Goal: Register for event/course

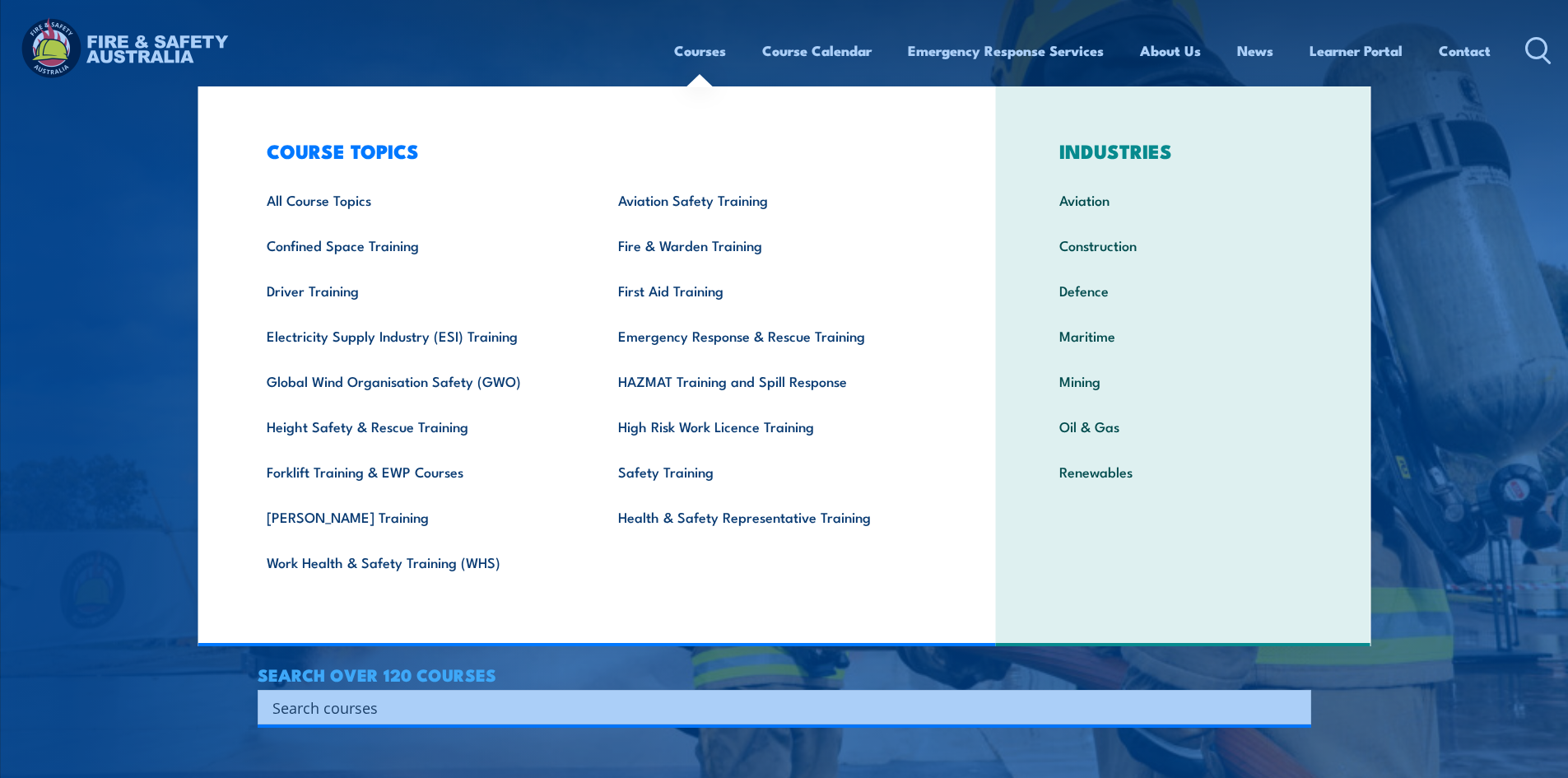
click at [710, 53] on link "Courses" at bounding box center [700, 51] width 52 height 44
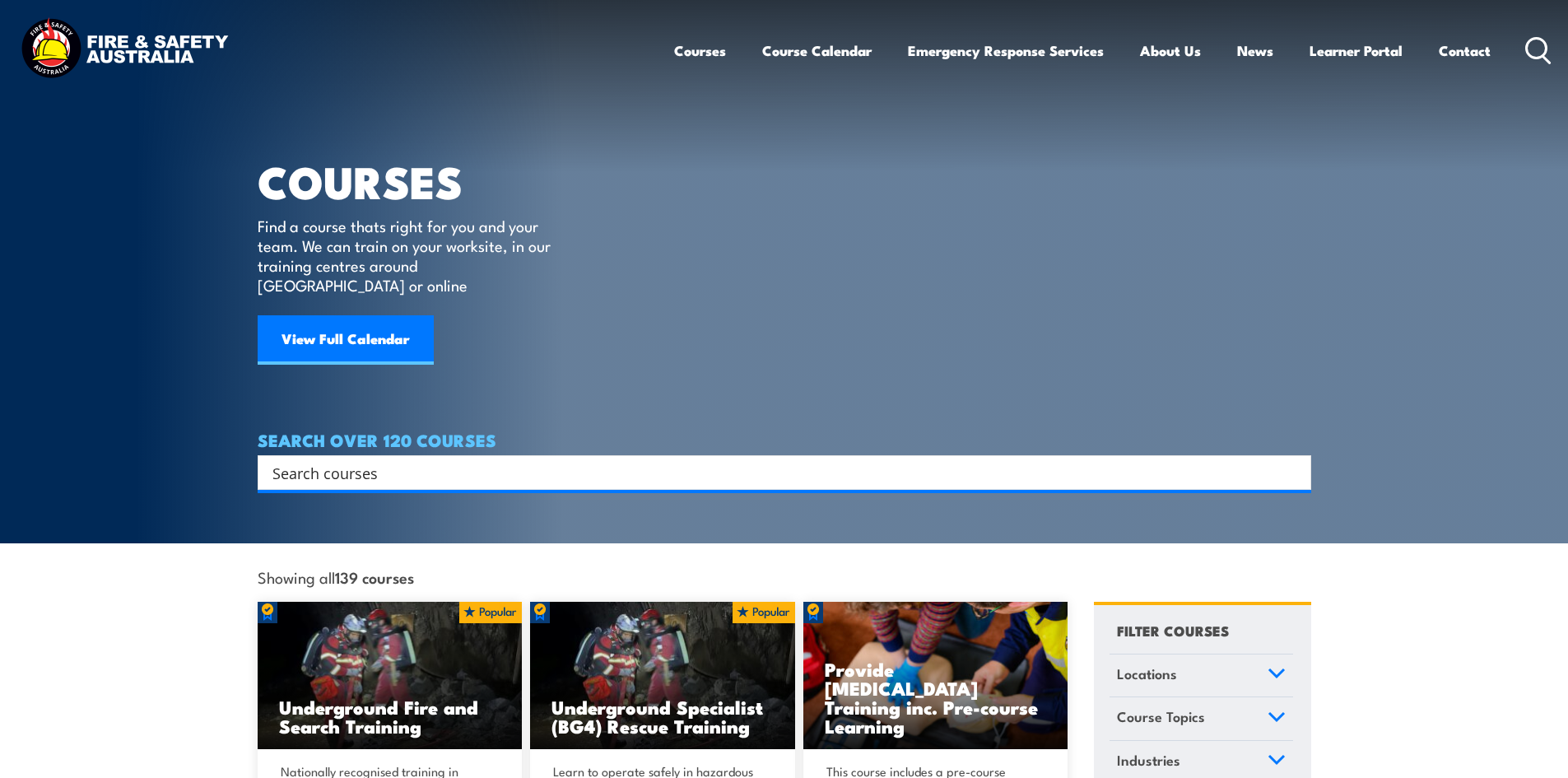
click at [444, 460] on input "Search input" at bounding box center [773, 473] width 1003 height 25
click at [402, 460] on input "Search input" at bounding box center [773, 473] width 1003 height 25
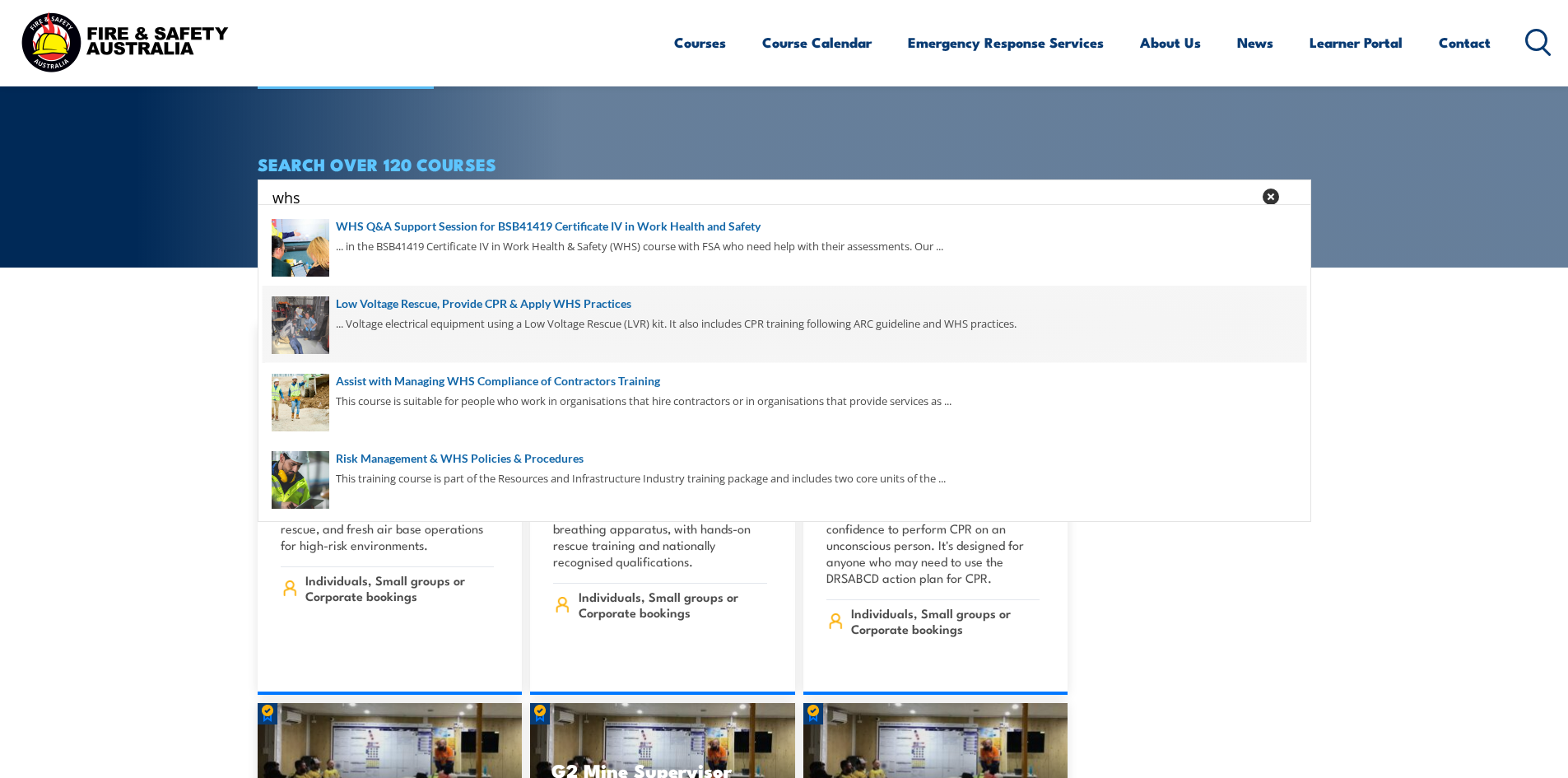
scroll to position [247, 0]
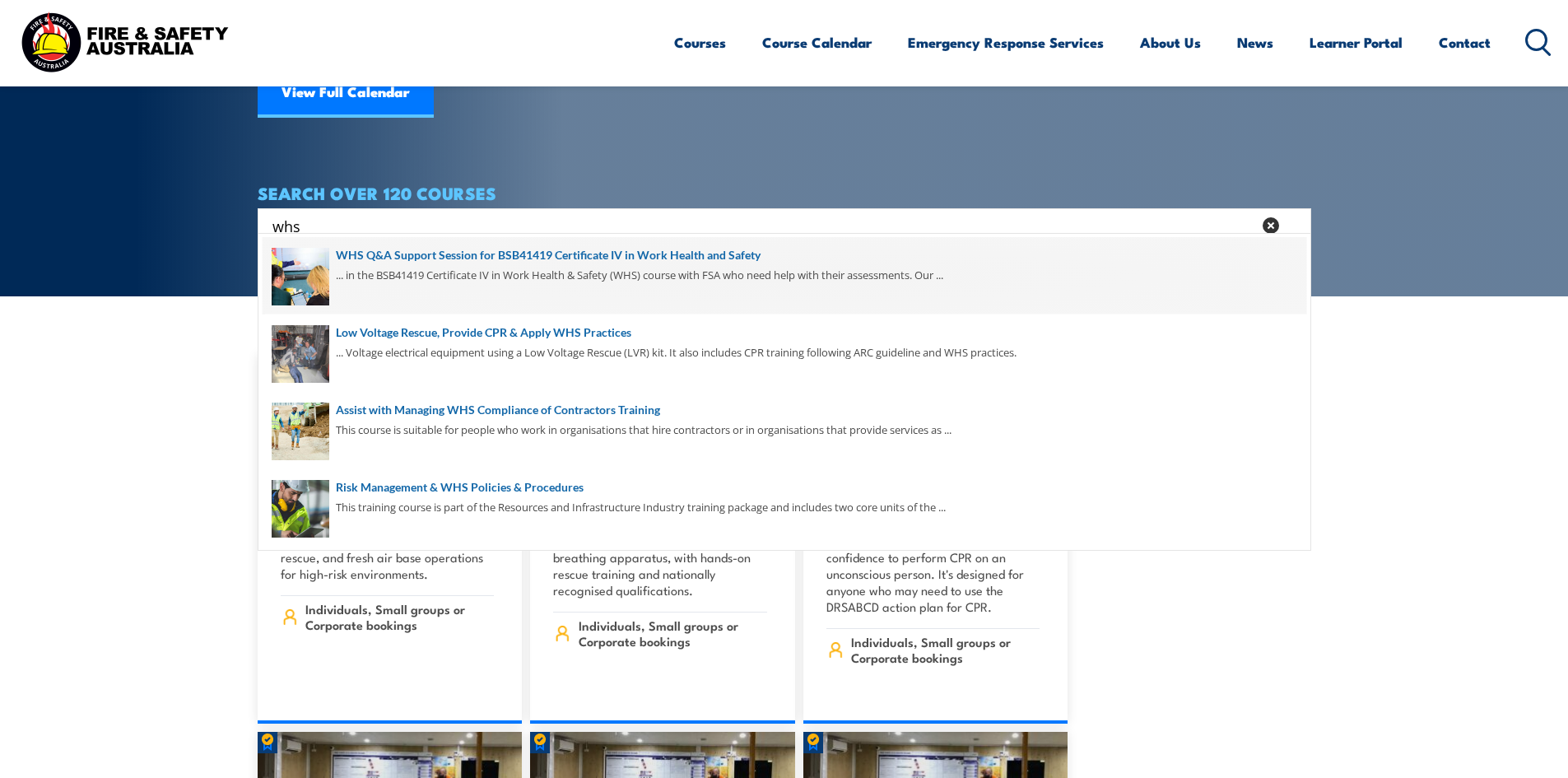
type input "whs"
click at [588, 251] on span at bounding box center [785, 275] width 1044 height 77
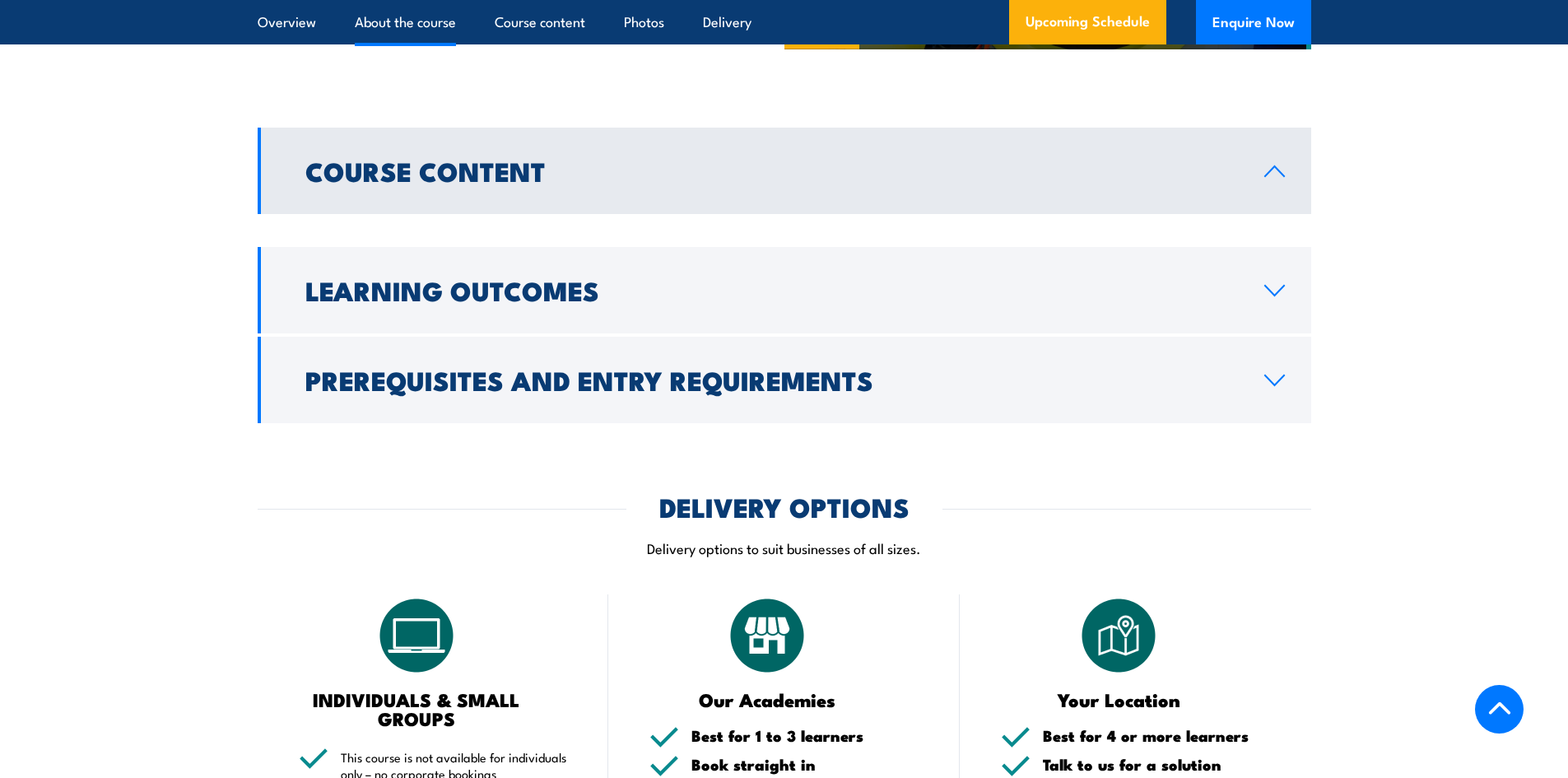
scroll to position [1399, 0]
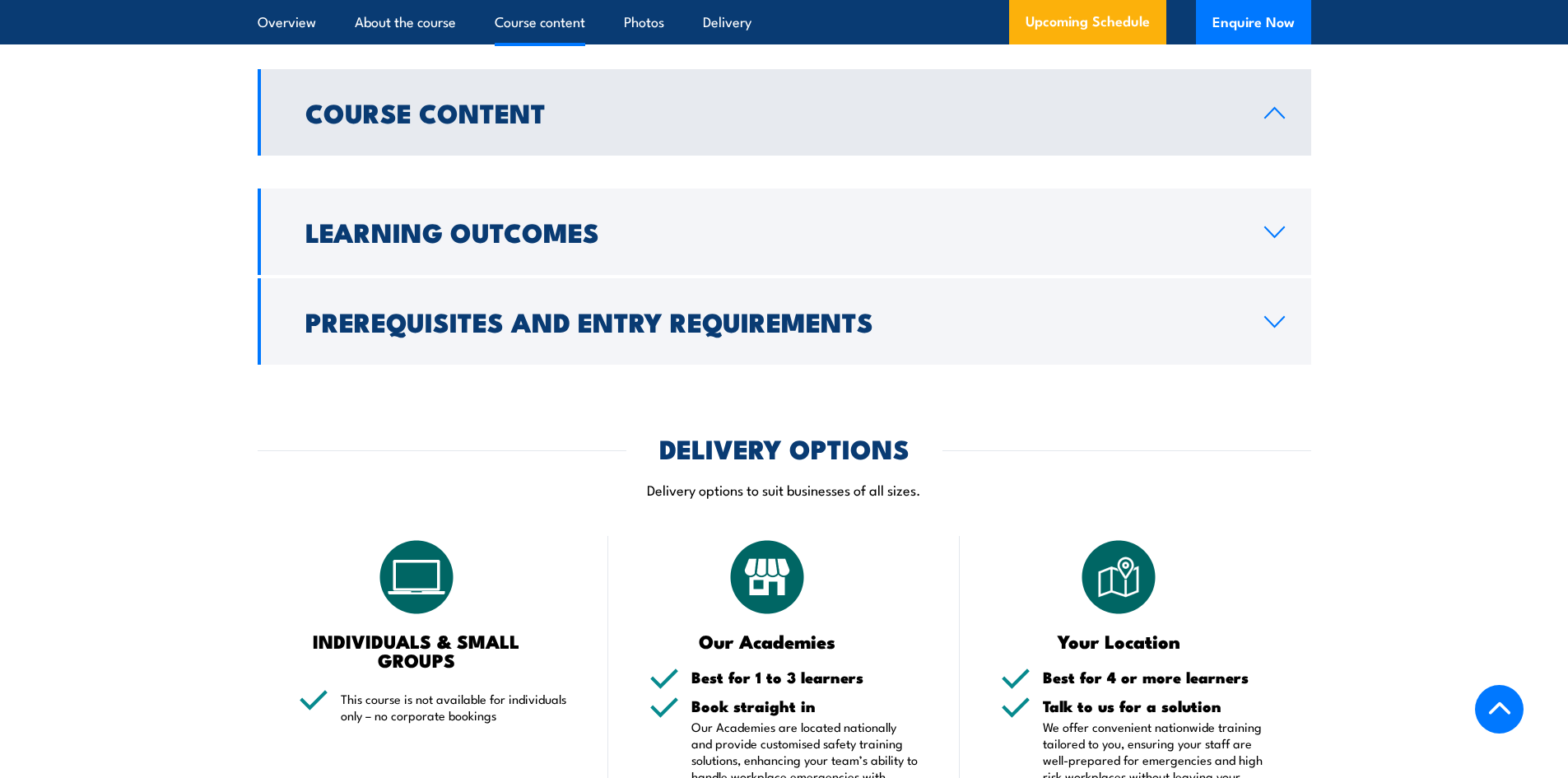
click at [534, 104] on h2 "Course Content" at bounding box center [772, 112] width 933 height 23
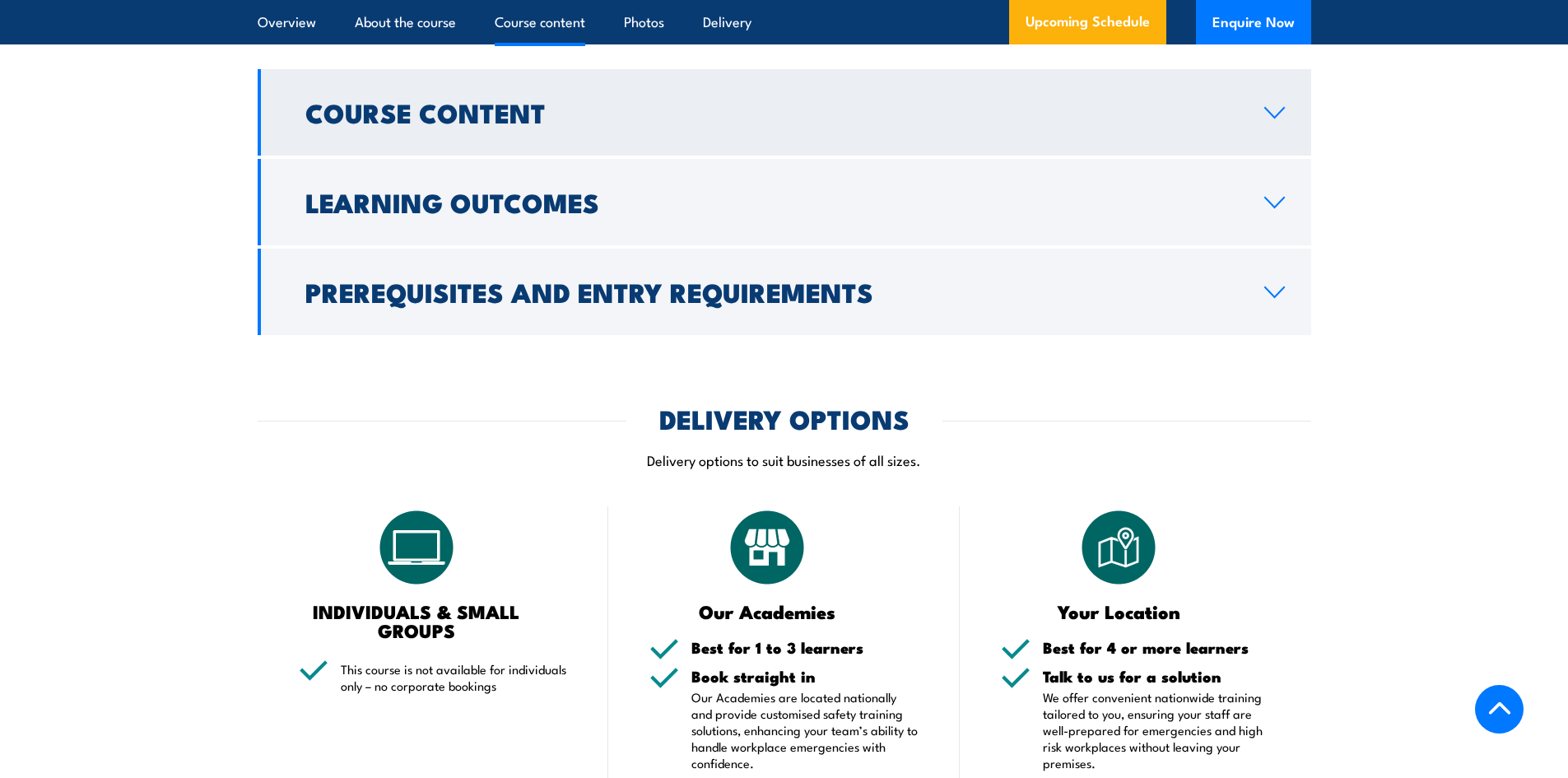
click at [533, 103] on h2 "Course Content" at bounding box center [772, 112] width 933 height 23
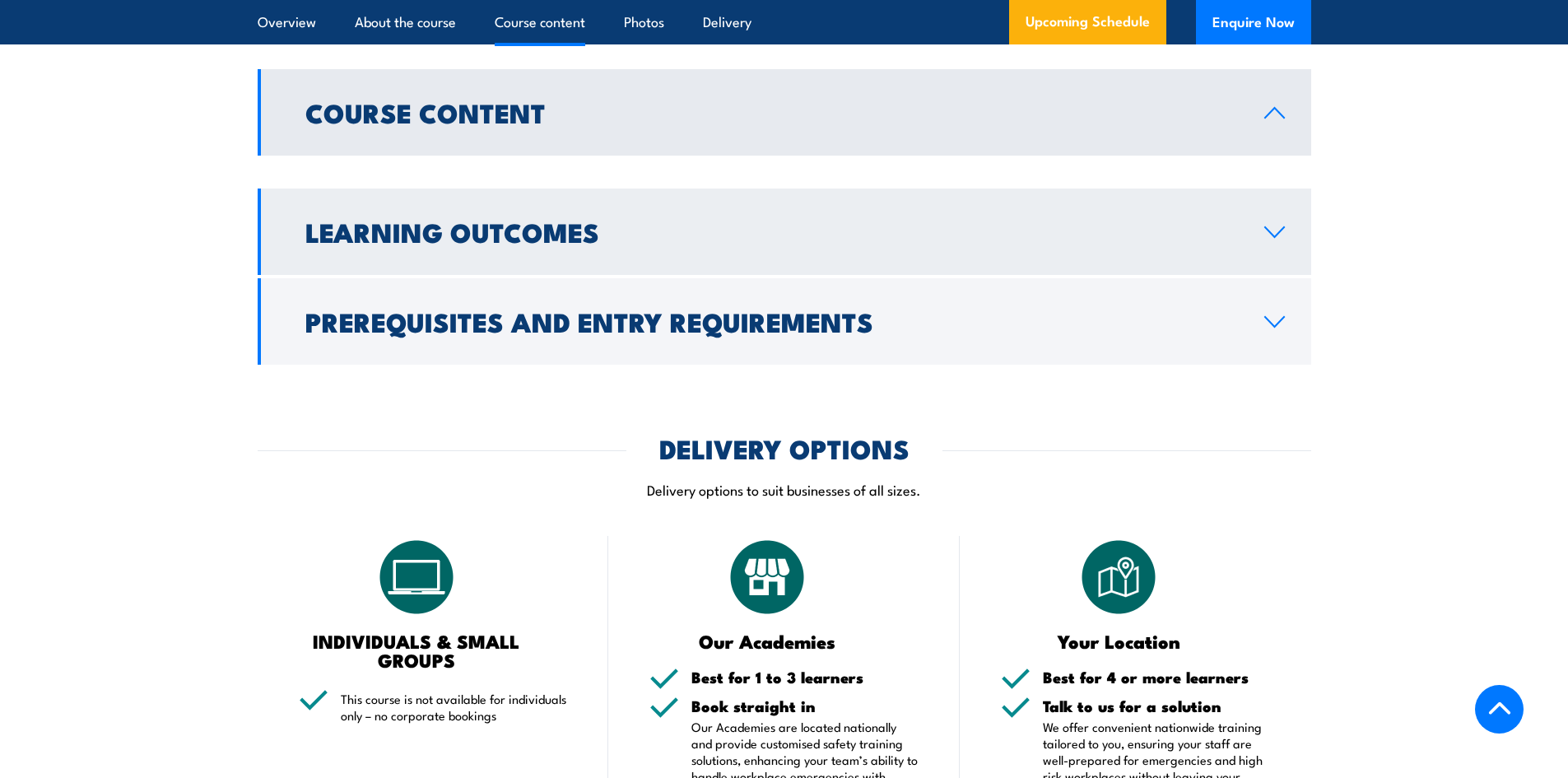
click at [528, 188] on link "Learning Outcomes" at bounding box center [785, 231] width 1054 height 86
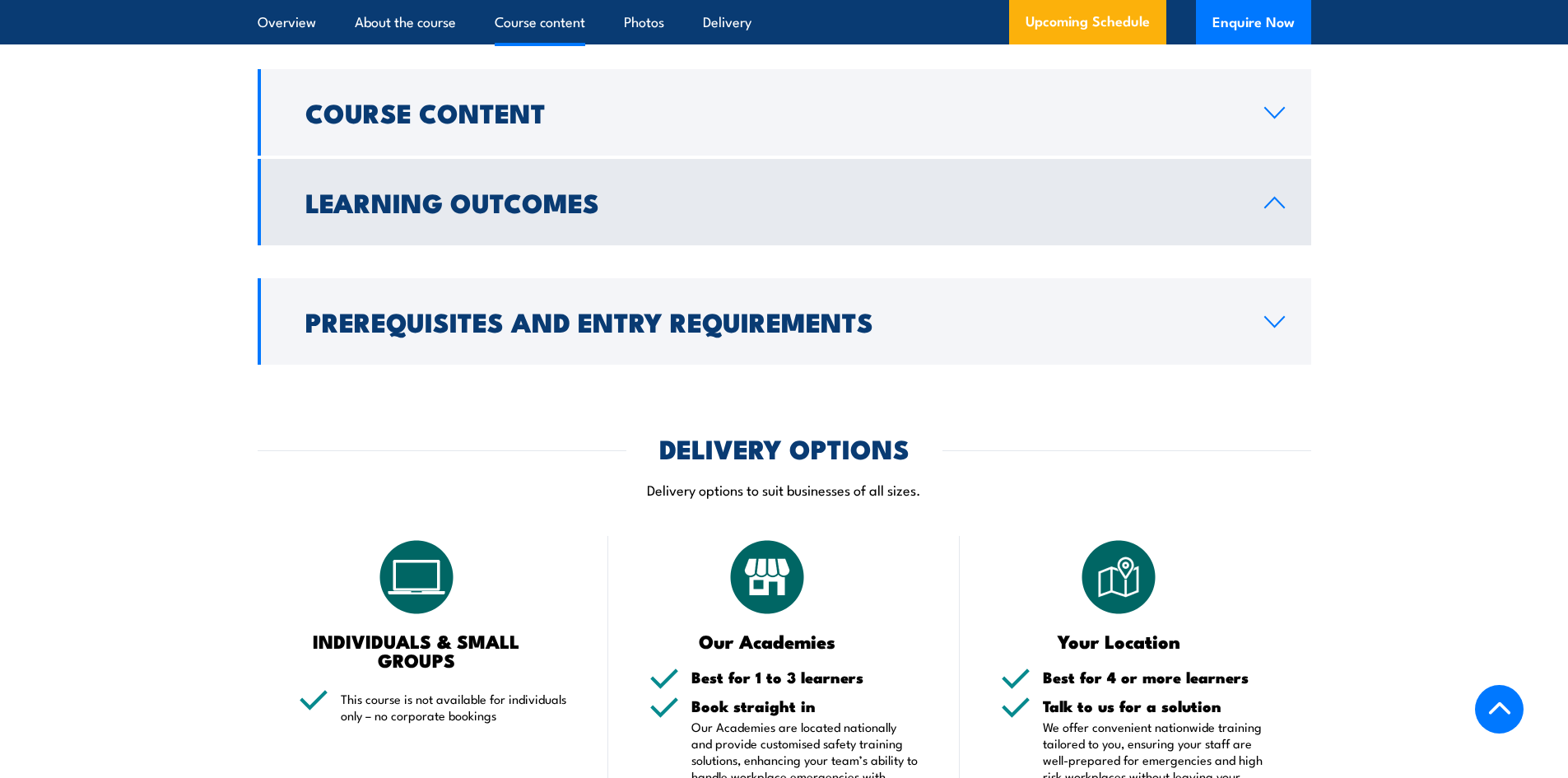
click at [528, 192] on h2 "Learning Outcomes" at bounding box center [772, 202] width 933 height 23
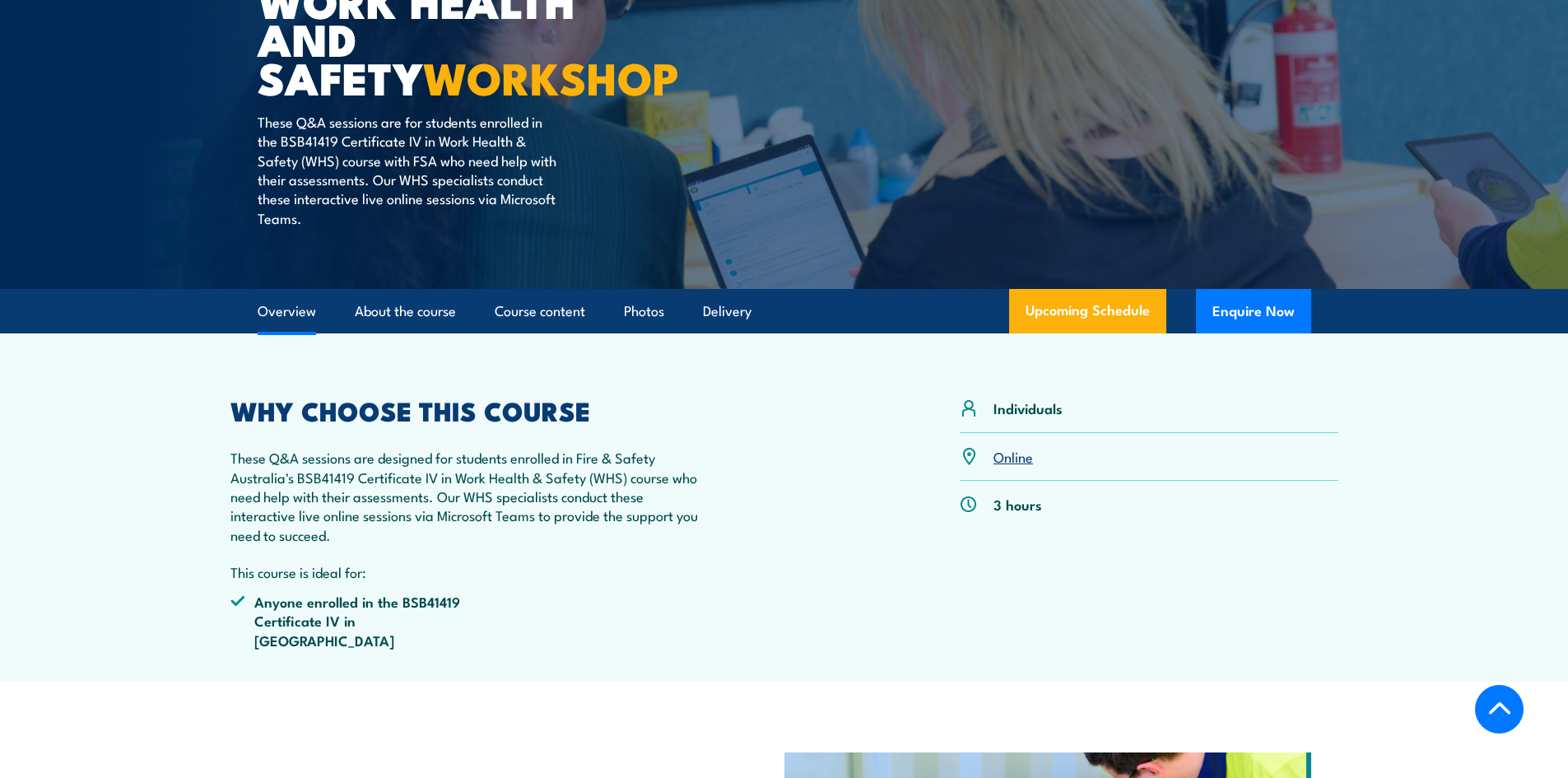
scroll to position [0, 0]
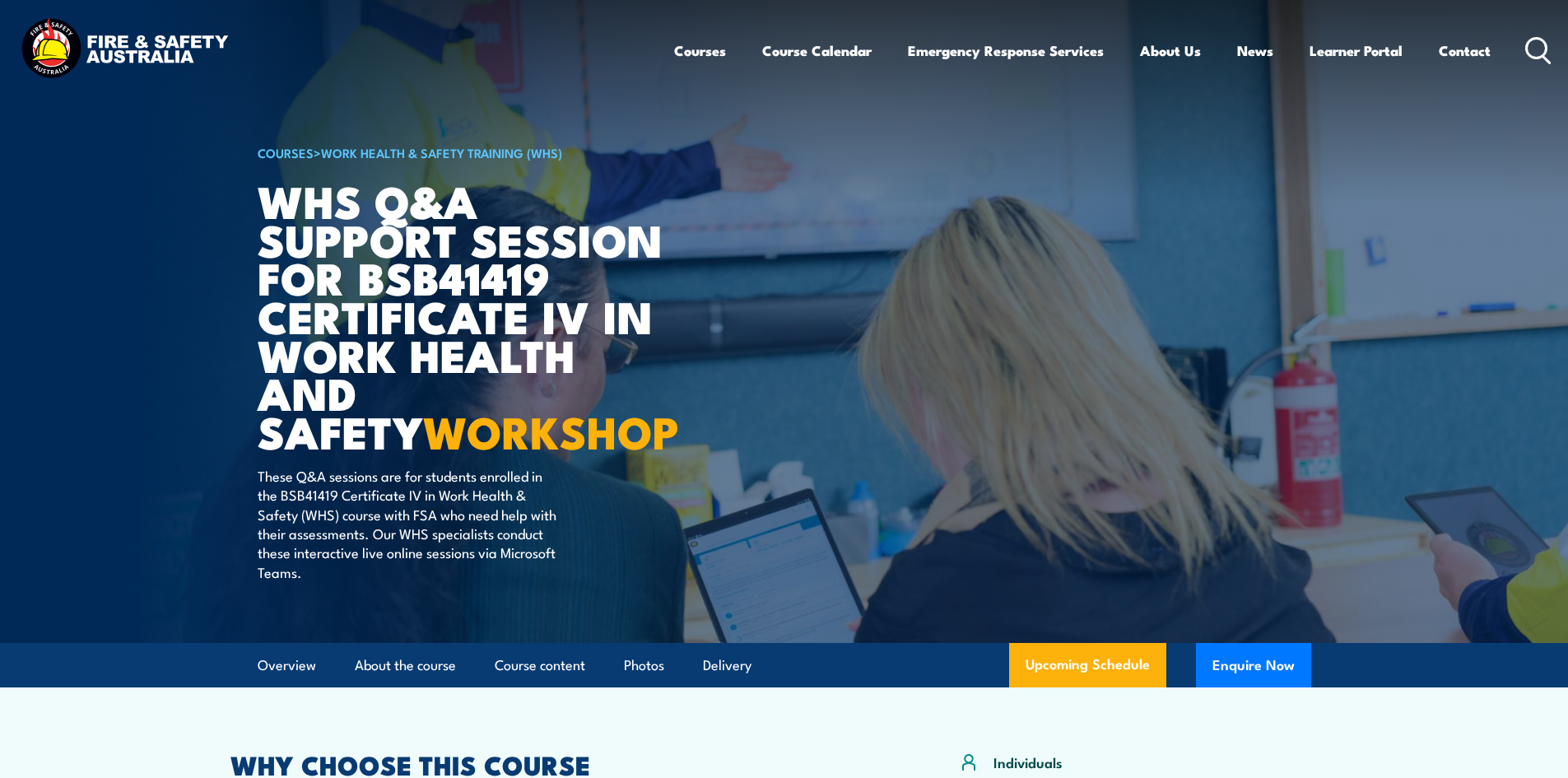
click at [1527, 47] on circle at bounding box center [1537, 48] width 20 height 20
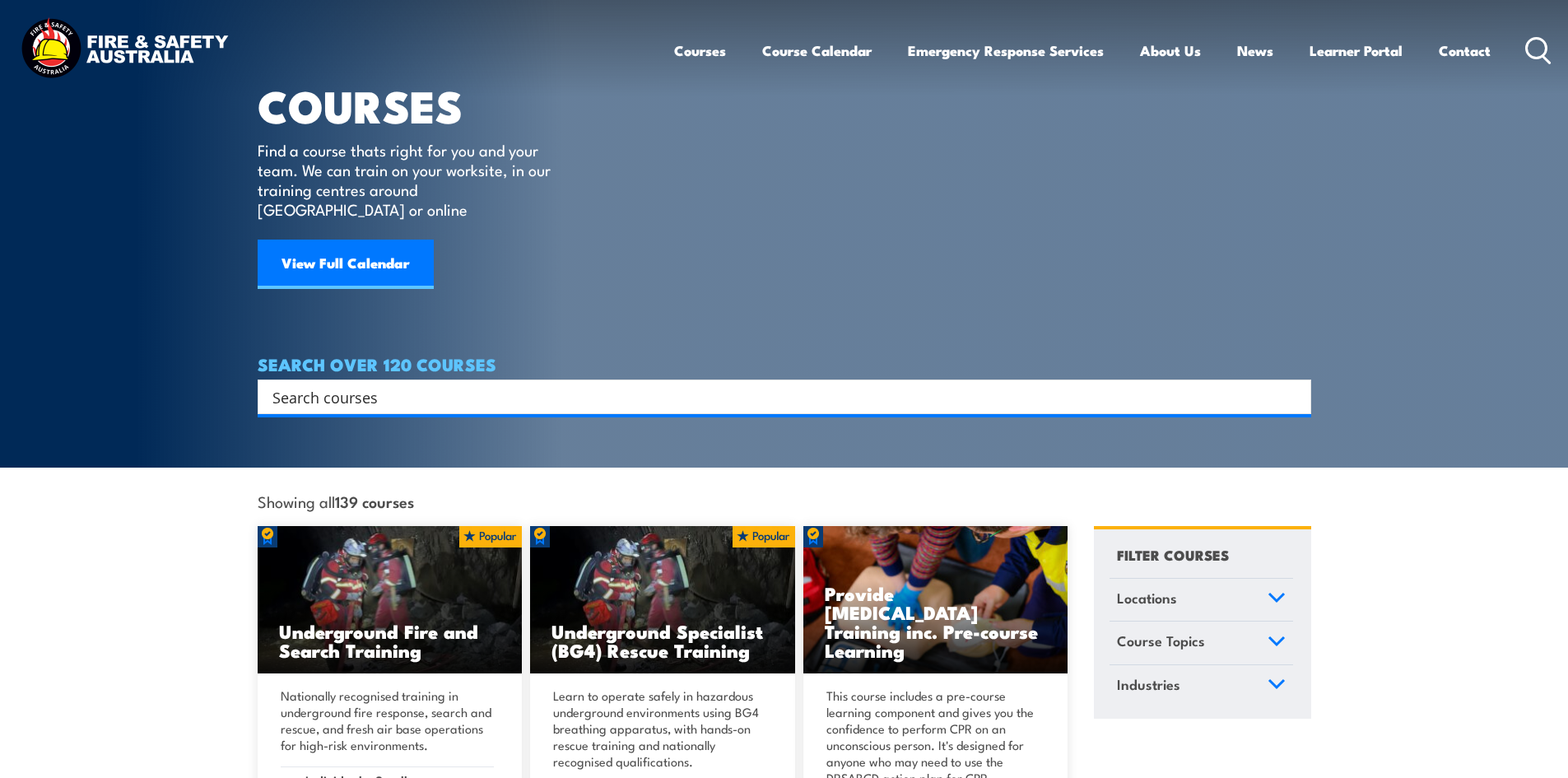
scroll to position [164, 0]
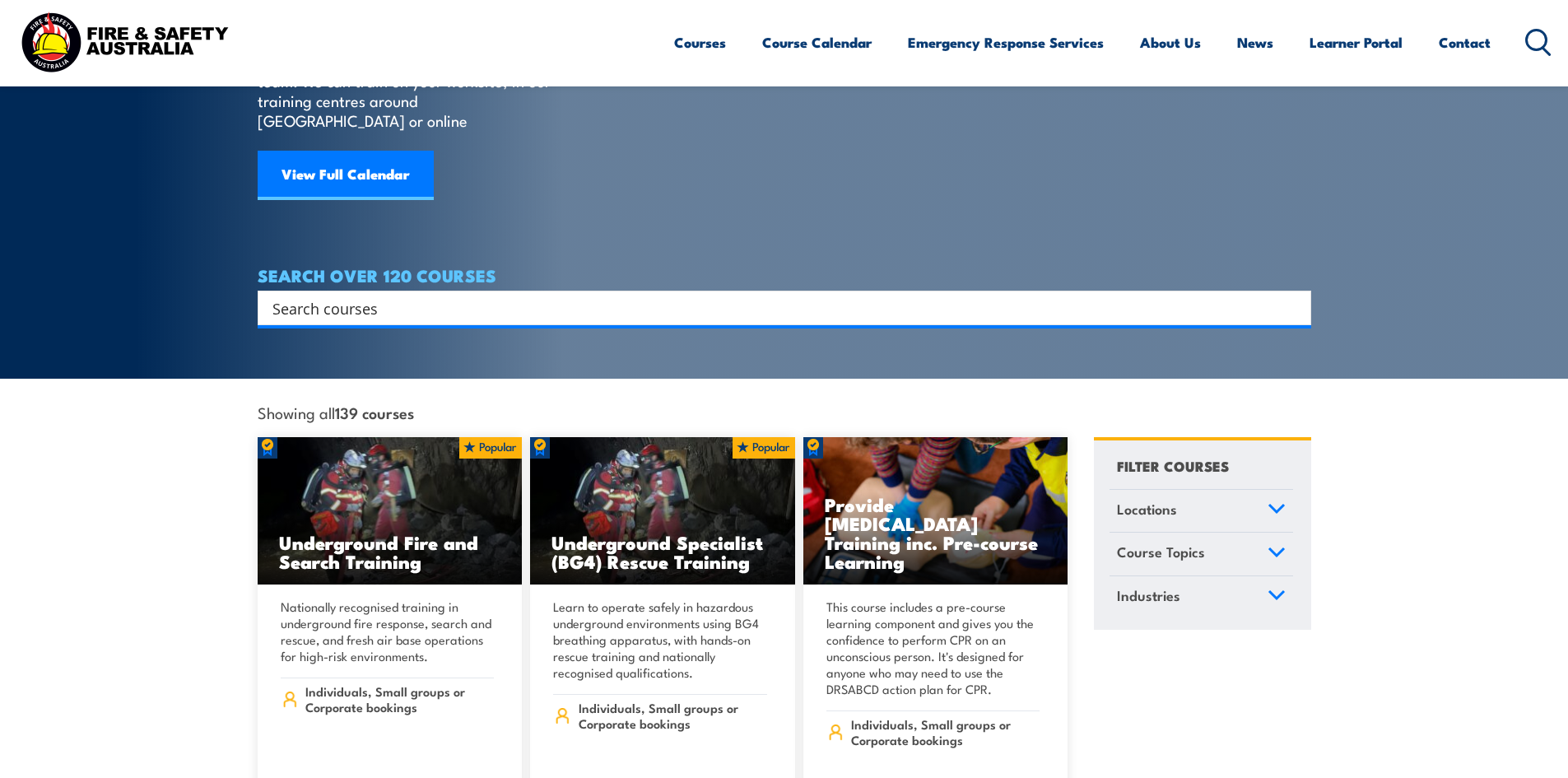
click at [460, 295] on input "Search input" at bounding box center [773, 308] width 1003 height 25
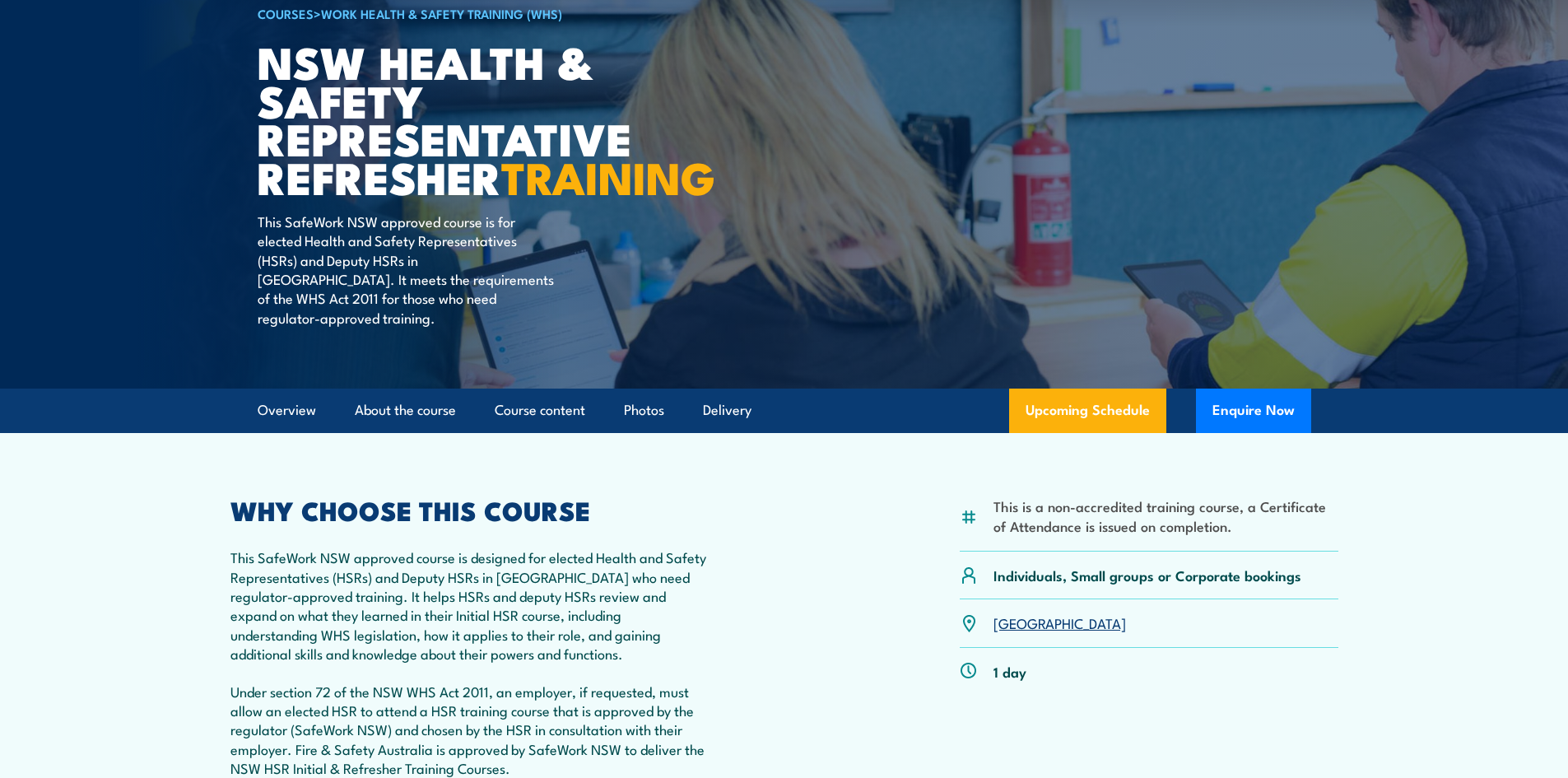
scroll to position [247, 0]
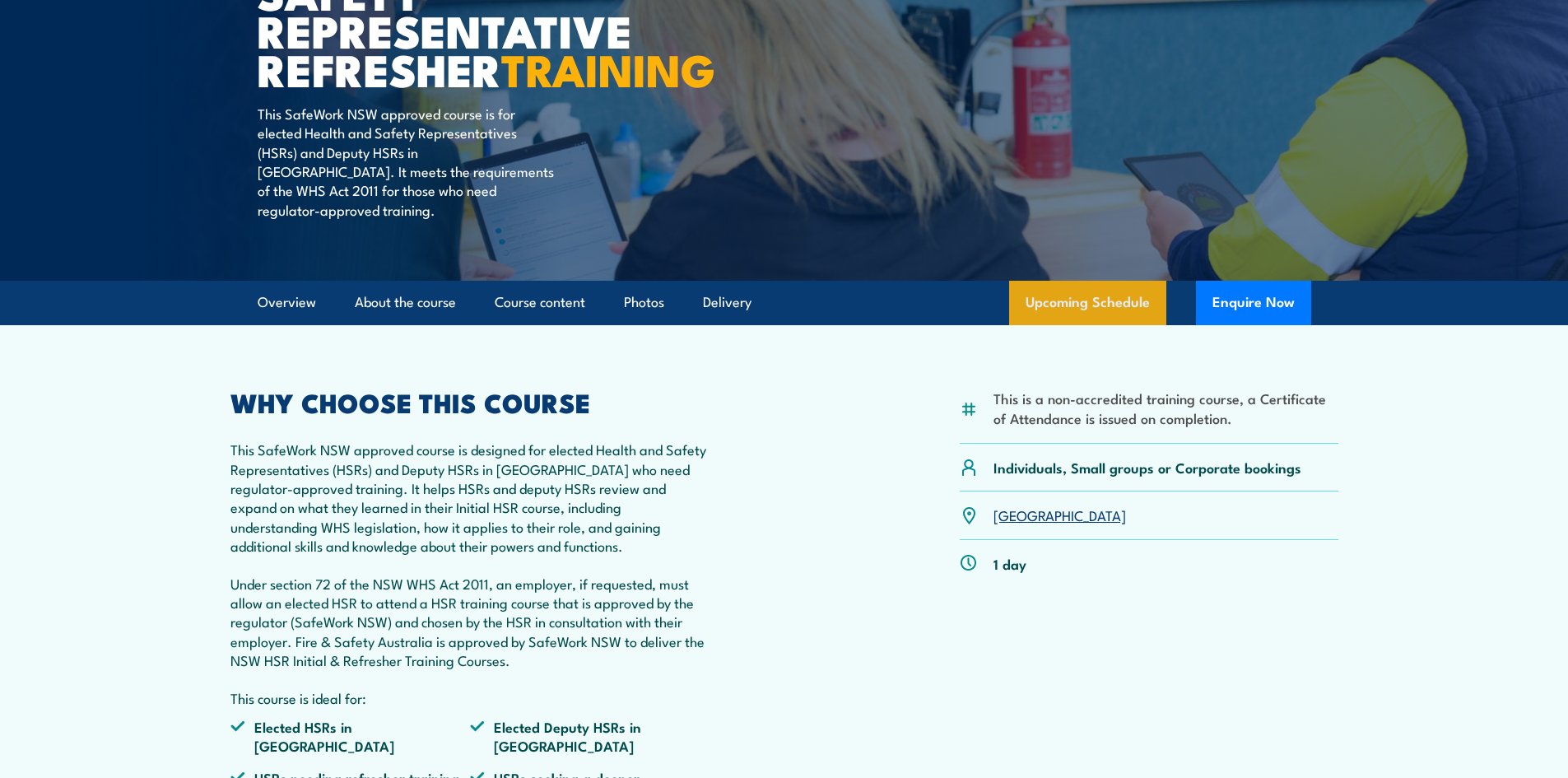
click at [1099, 325] on link "Upcoming Schedule" at bounding box center [1088, 303] width 158 height 45
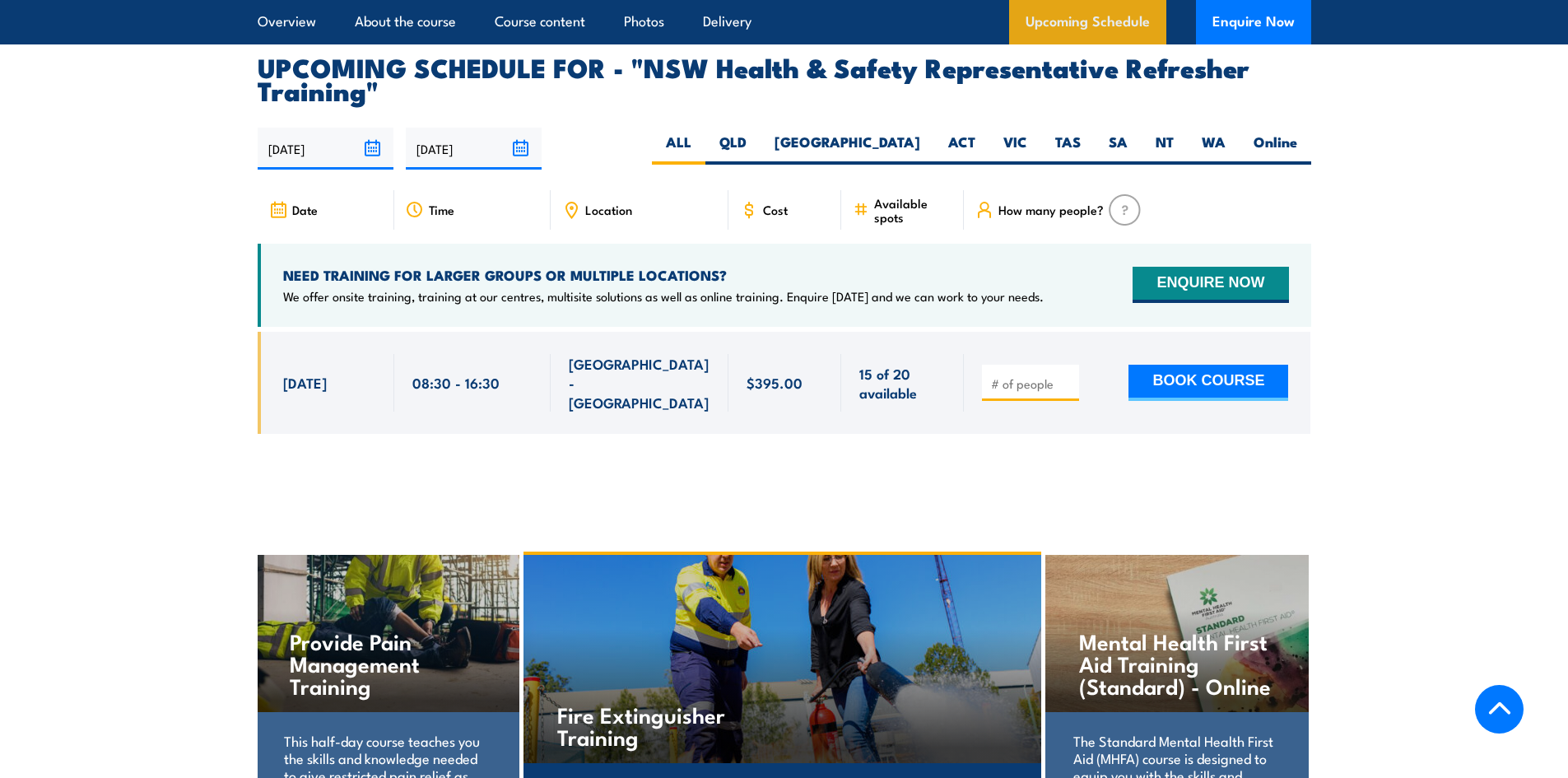
scroll to position [3126, 0]
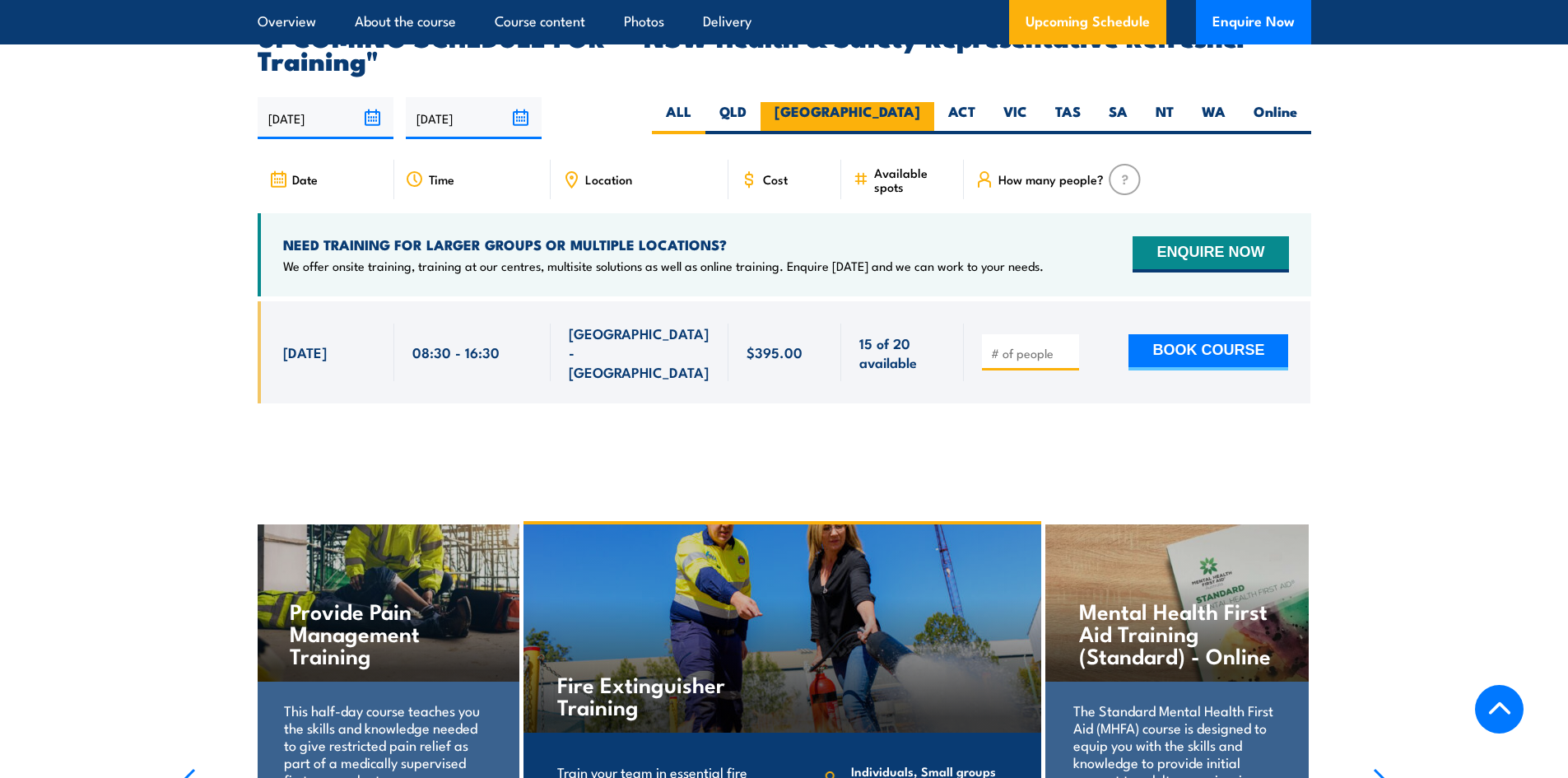
click at [893, 102] on label "NSW" at bounding box center [847, 118] width 173 height 32
click at [920, 102] on input "NSW" at bounding box center [925, 107] width 11 height 11
radio input "true"
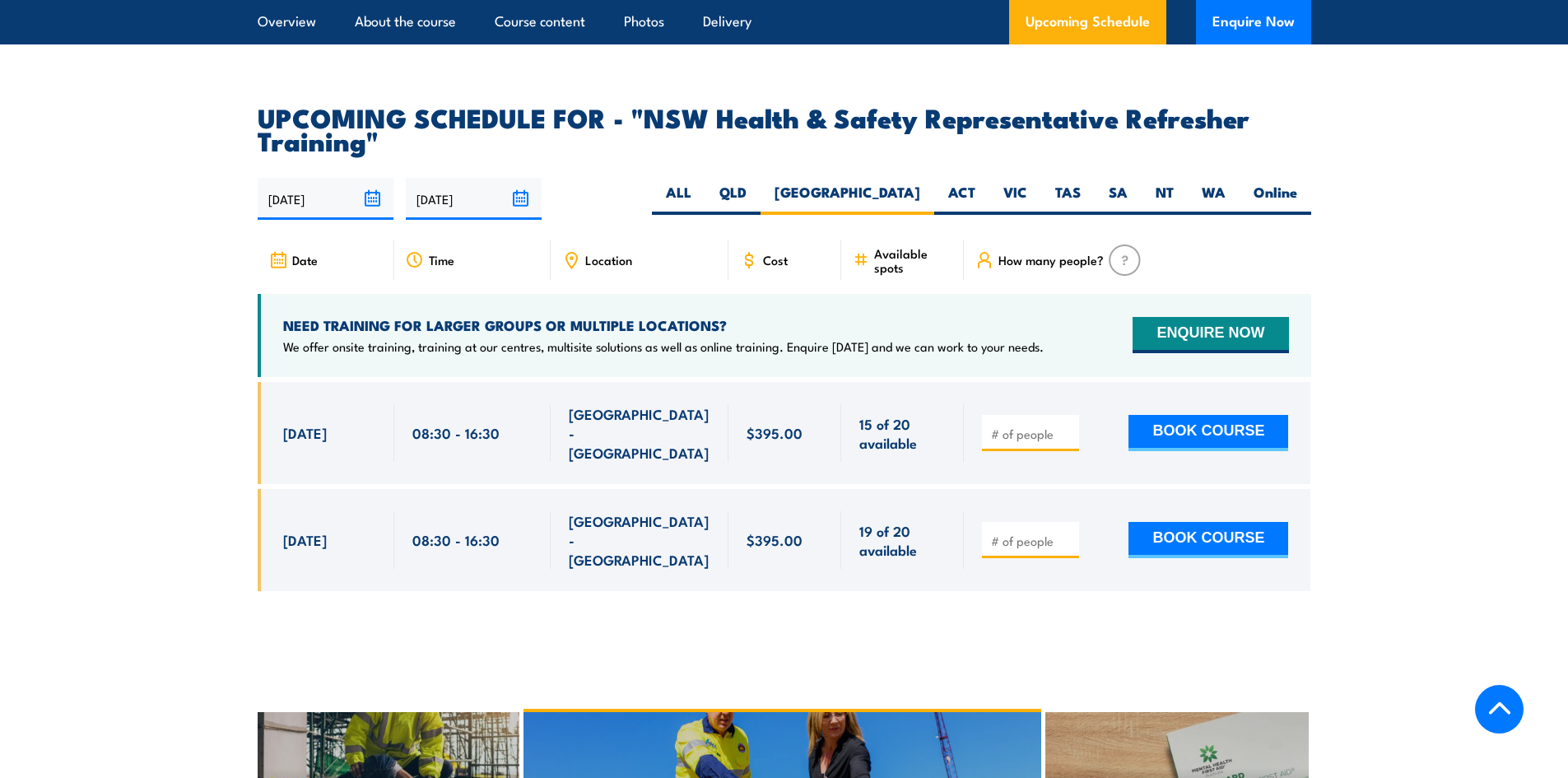
scroll to position [3128, 0]
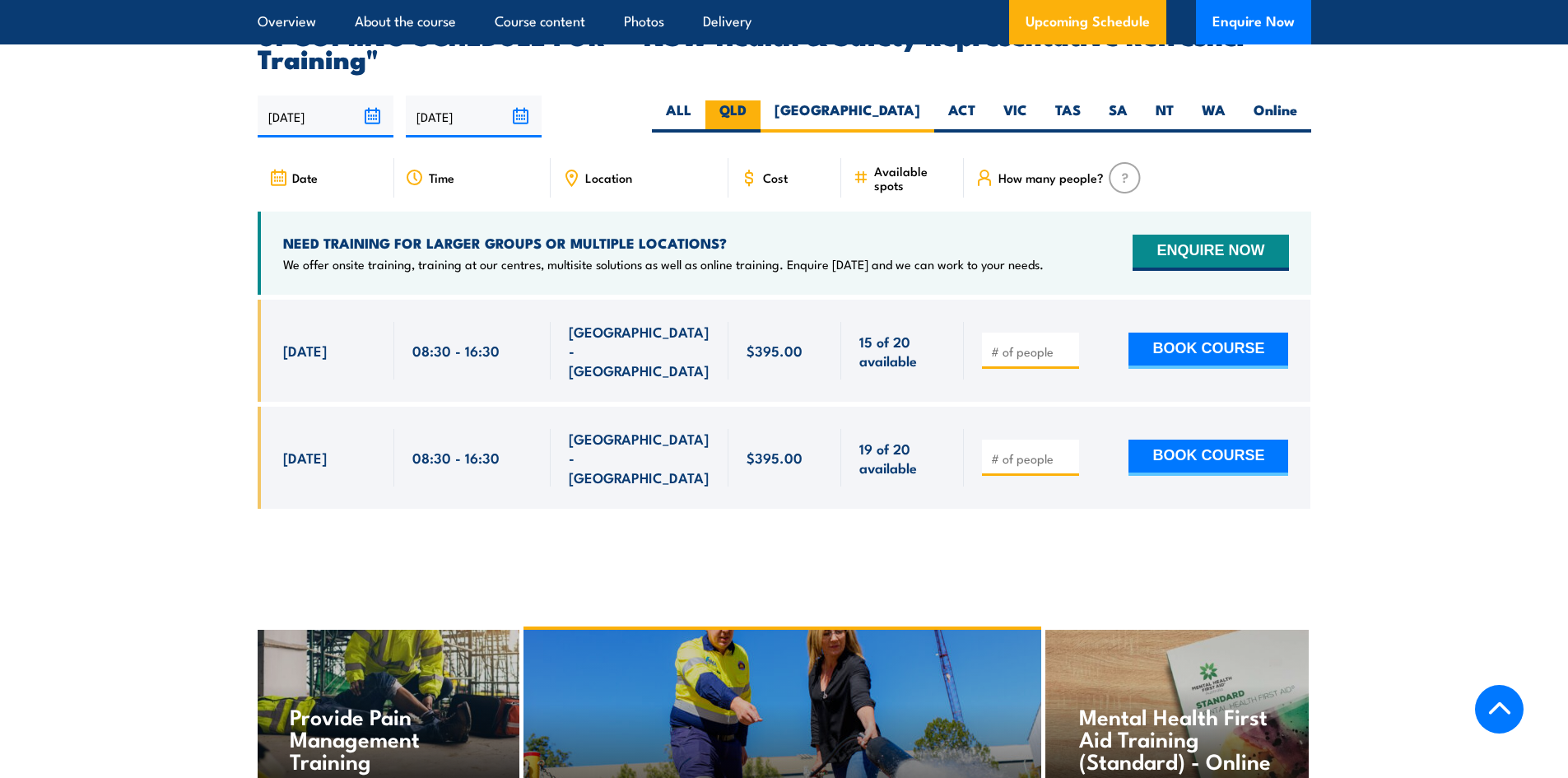
click at [761, 100] on label "QLD" at bounding box center [733, 116] width 55 height 32
click at [757, 100] on input "QLD" at bounding box center [752, 105] width 11 height 11
radio input "true"
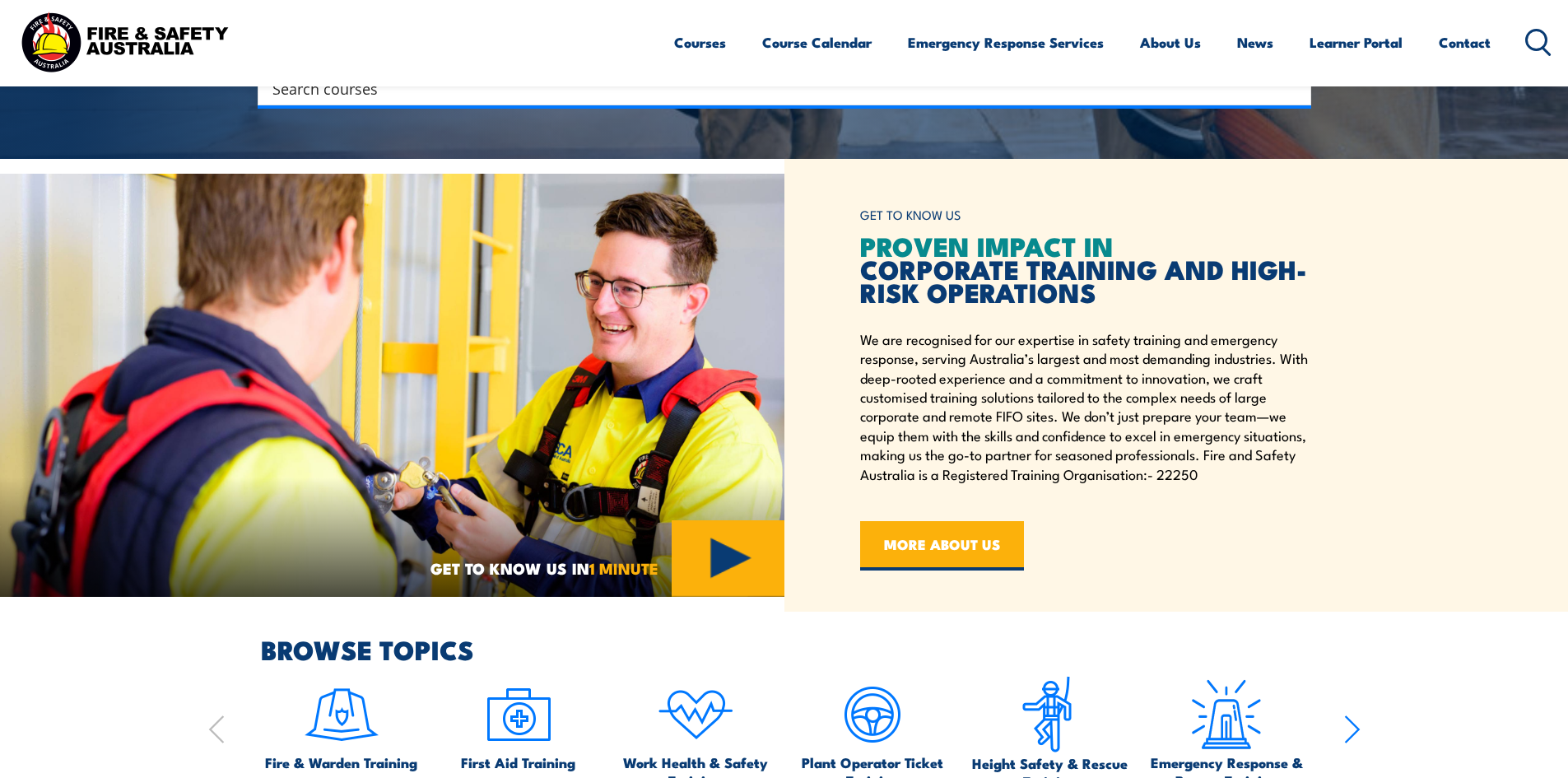
scroll to position [741, 0]
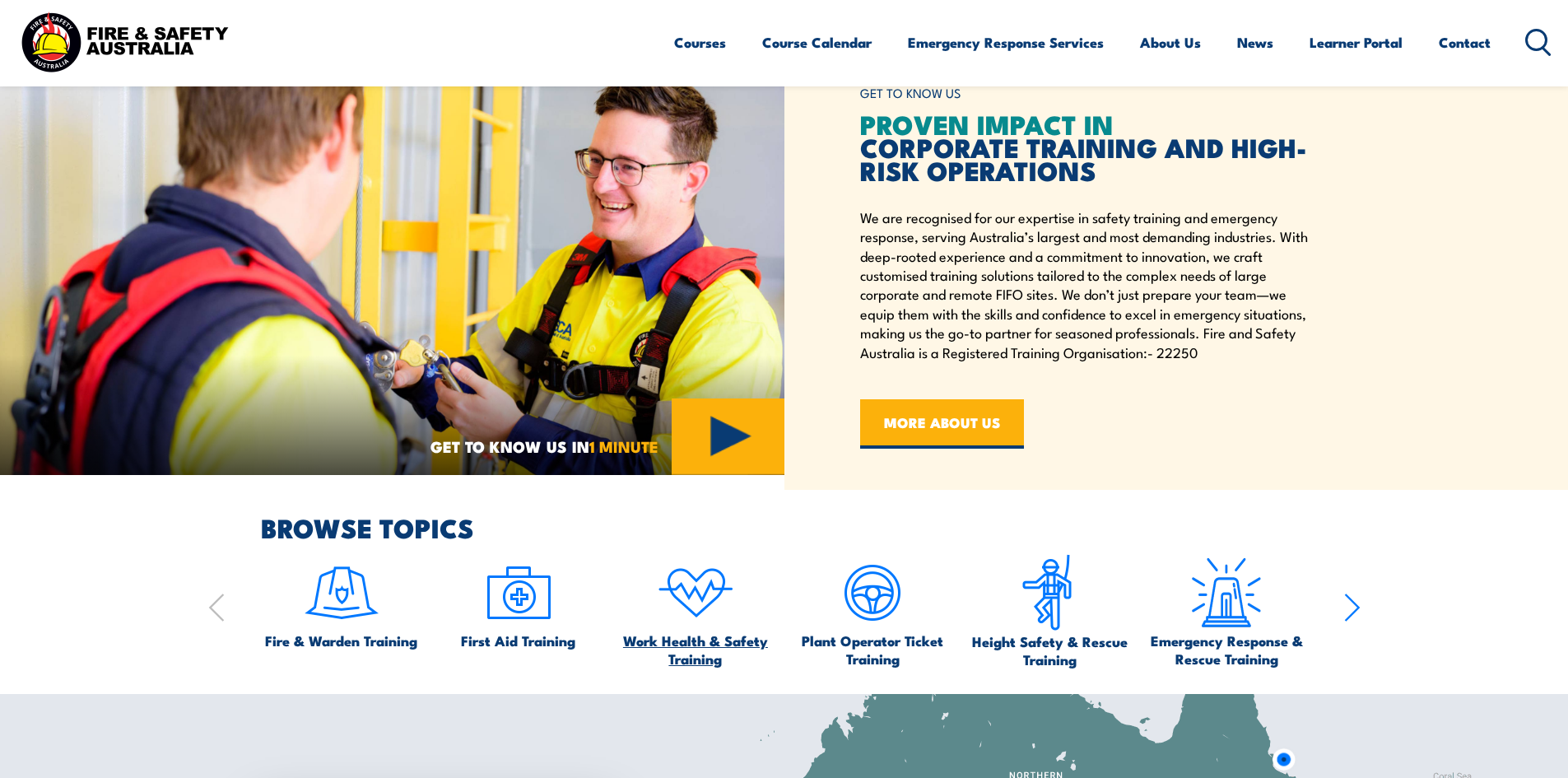
click at [698, 647] on span "Work Health & Safety Training" at bounding box center [695, 649] width 161 height 36
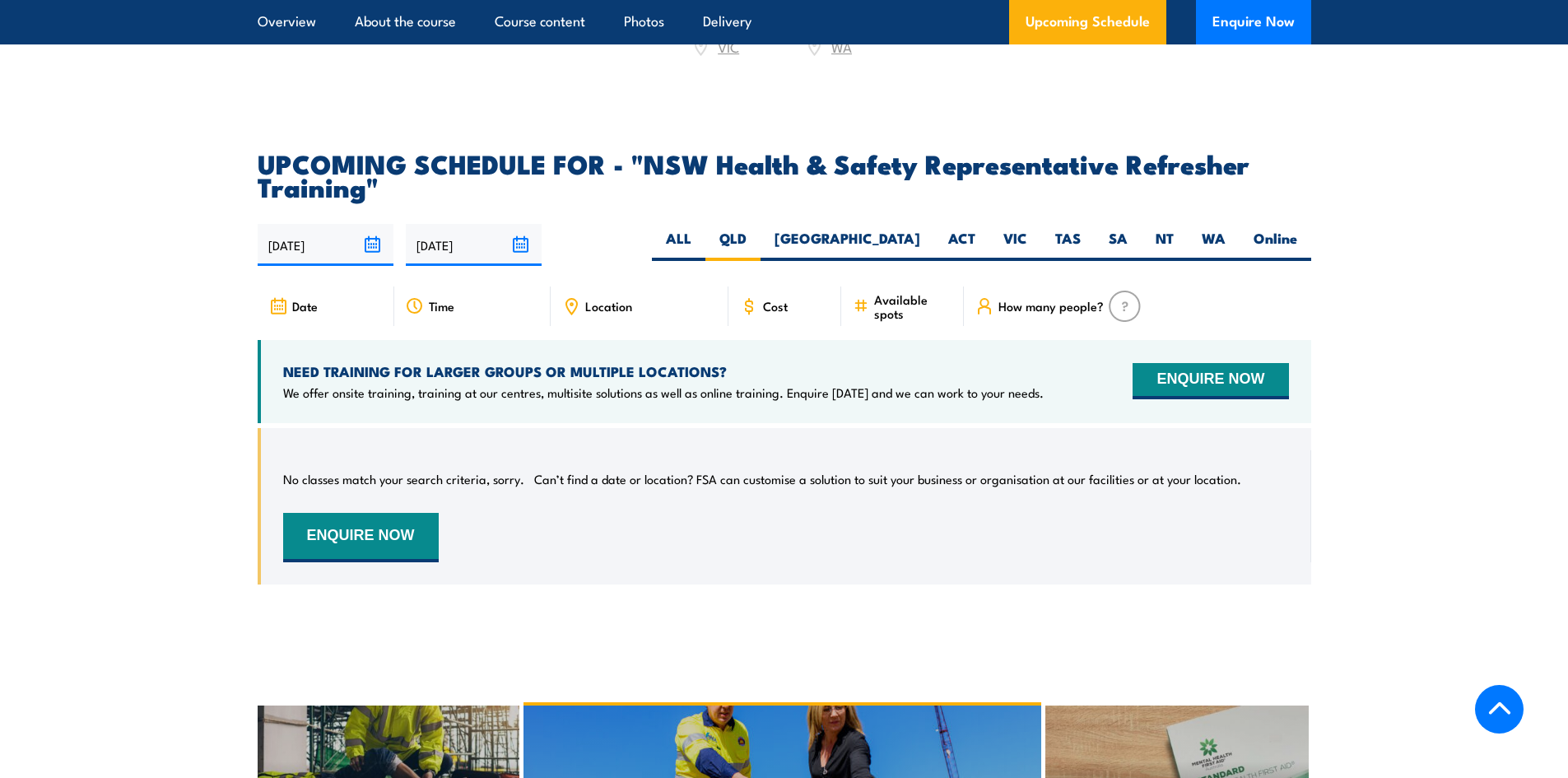
scroll to position [2961, 0]
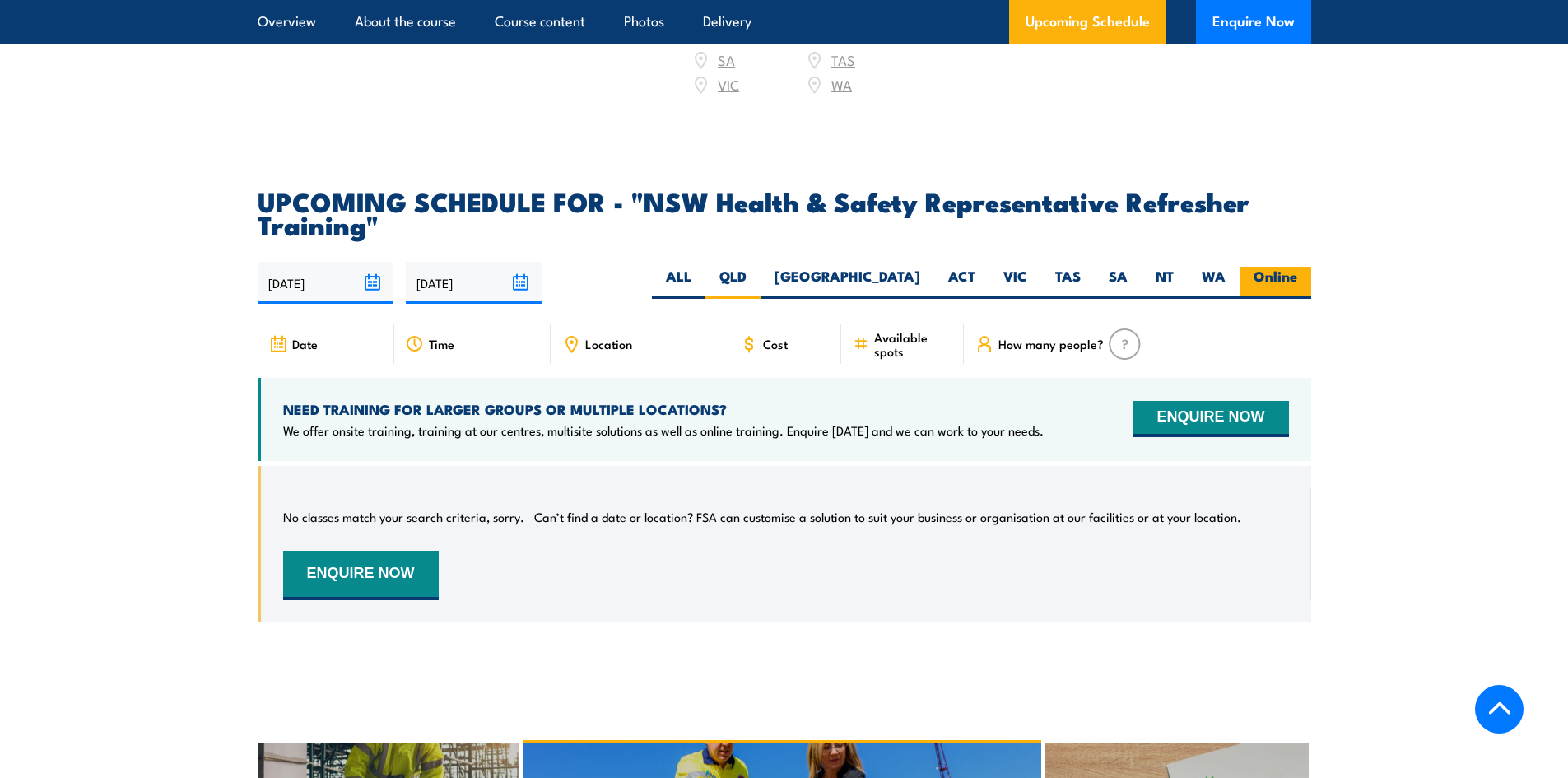
click at [1263, 267] on label "Online" at bounding box center [1275, 283] width 71 height 32
click at [1298, 267] on input "Online" at bounding box center [1303, 272] width 11 height 11
radio input "true"
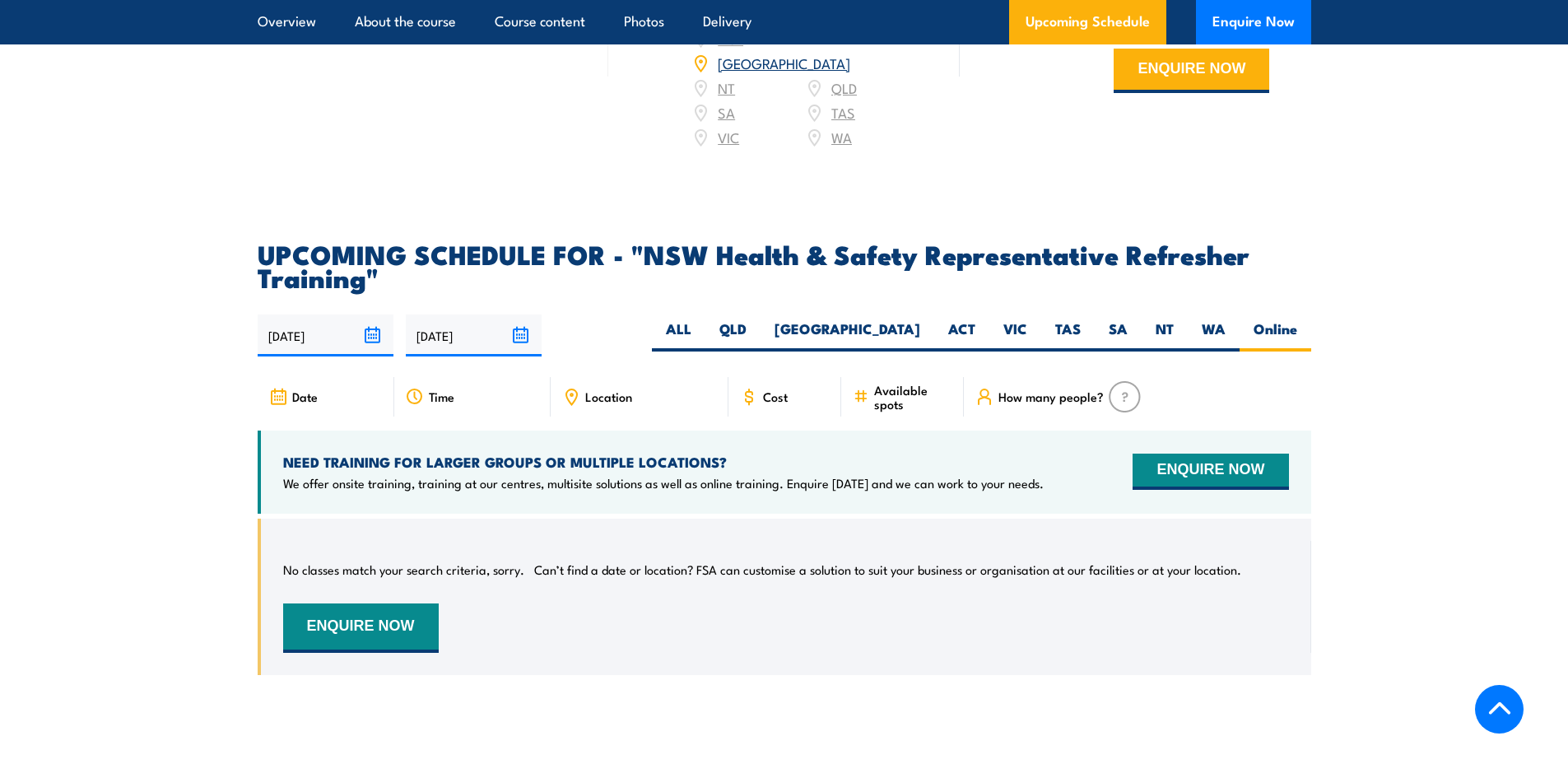
scroll to position [2879, 0]
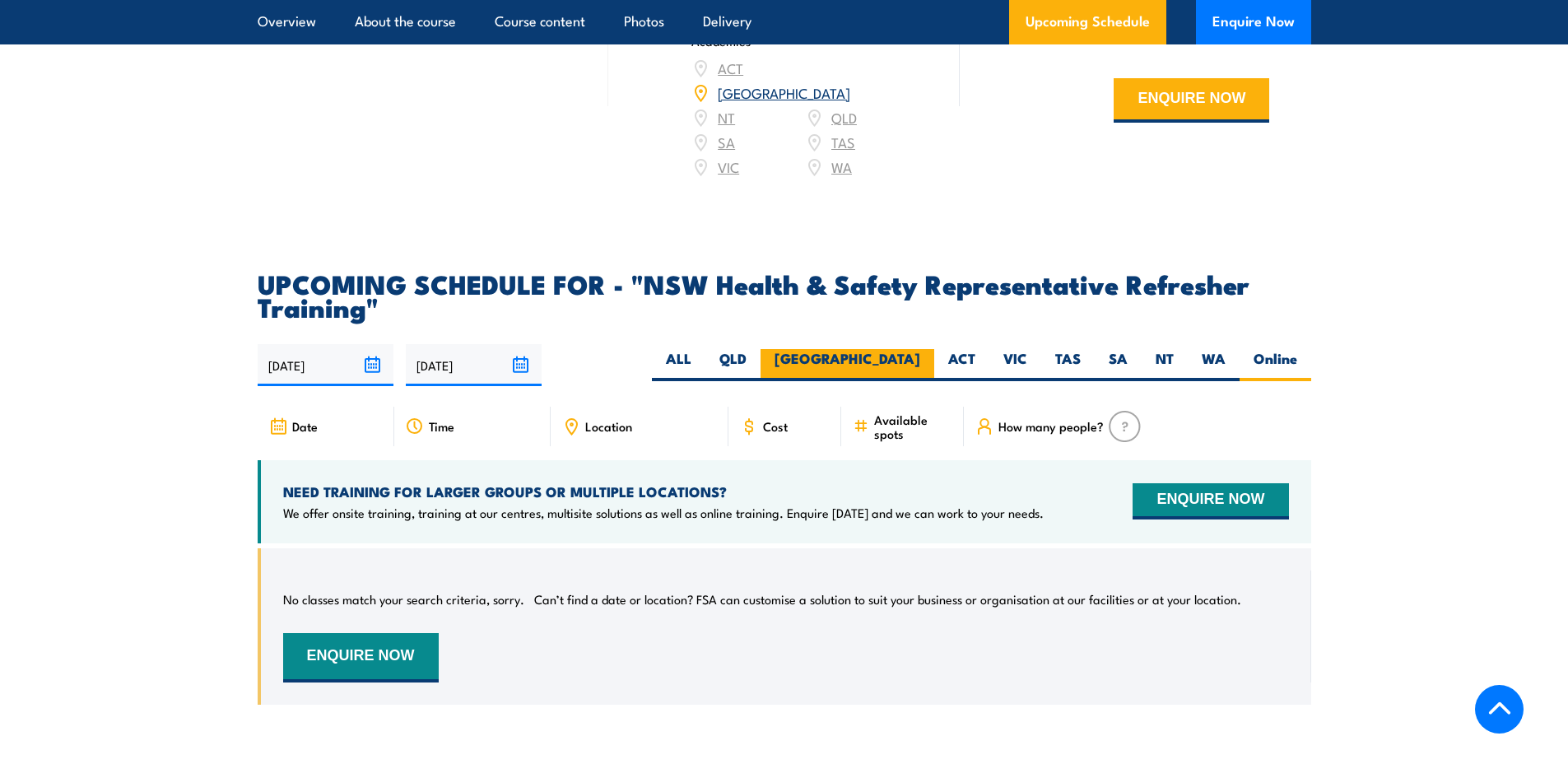
click at [892, 349] on label "[GEOGRAPHIC_DATA]" at bounding box center [847, 365] width 173 height 32
click at [920, 349] on input "[GEOGRAPHIC_DATA]" at bounding box center [925, 354] width 11 height 11
radio input "true"
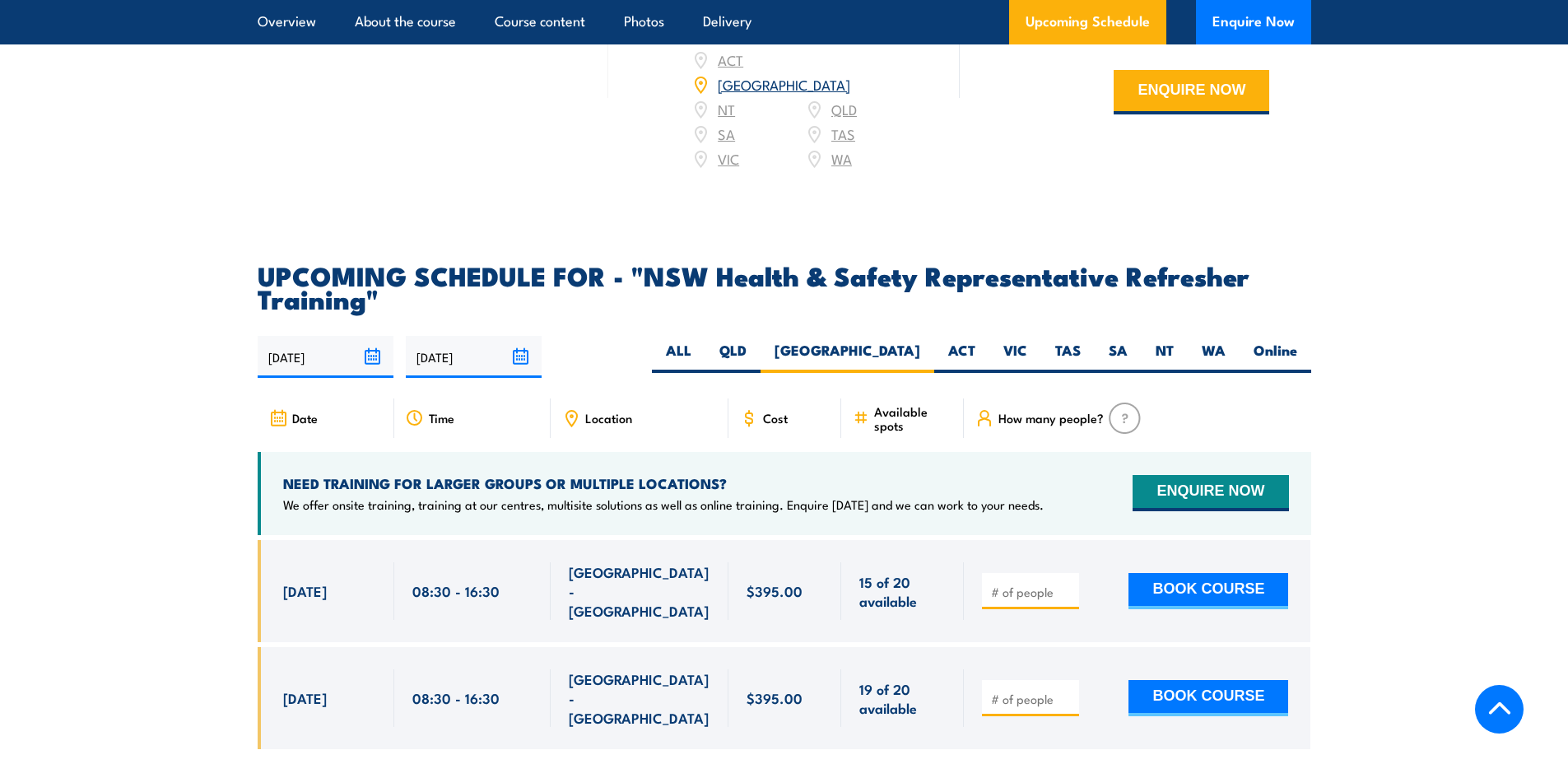
scroll to position [2881, 0]
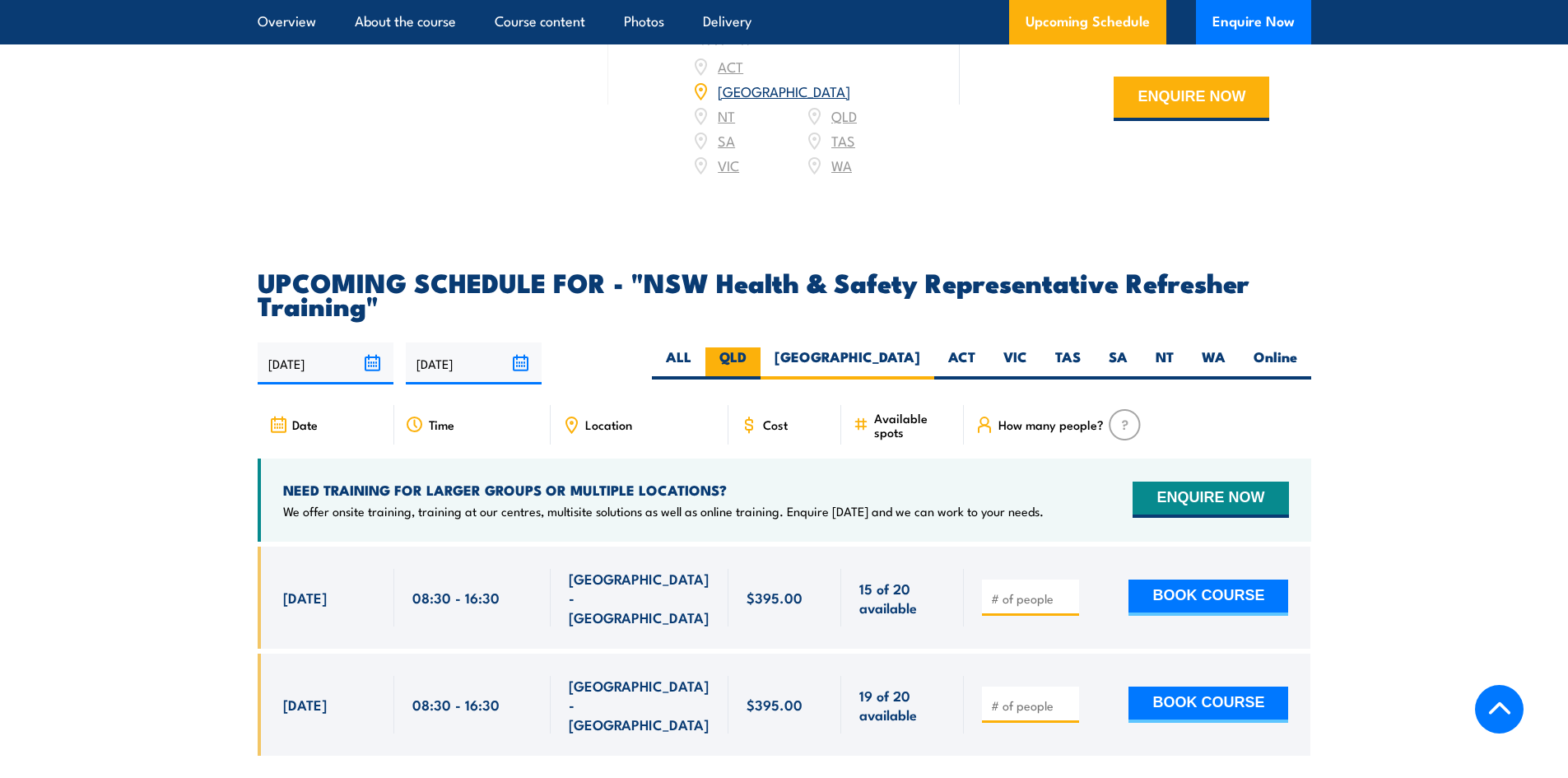
click at [761, 348] on label "QLD" at bounding box center [733, 363] width 55 height 32
click at [757, 348] on input "QLD" at bounding box center [752, 353] width 11 height 11
radio input "true"
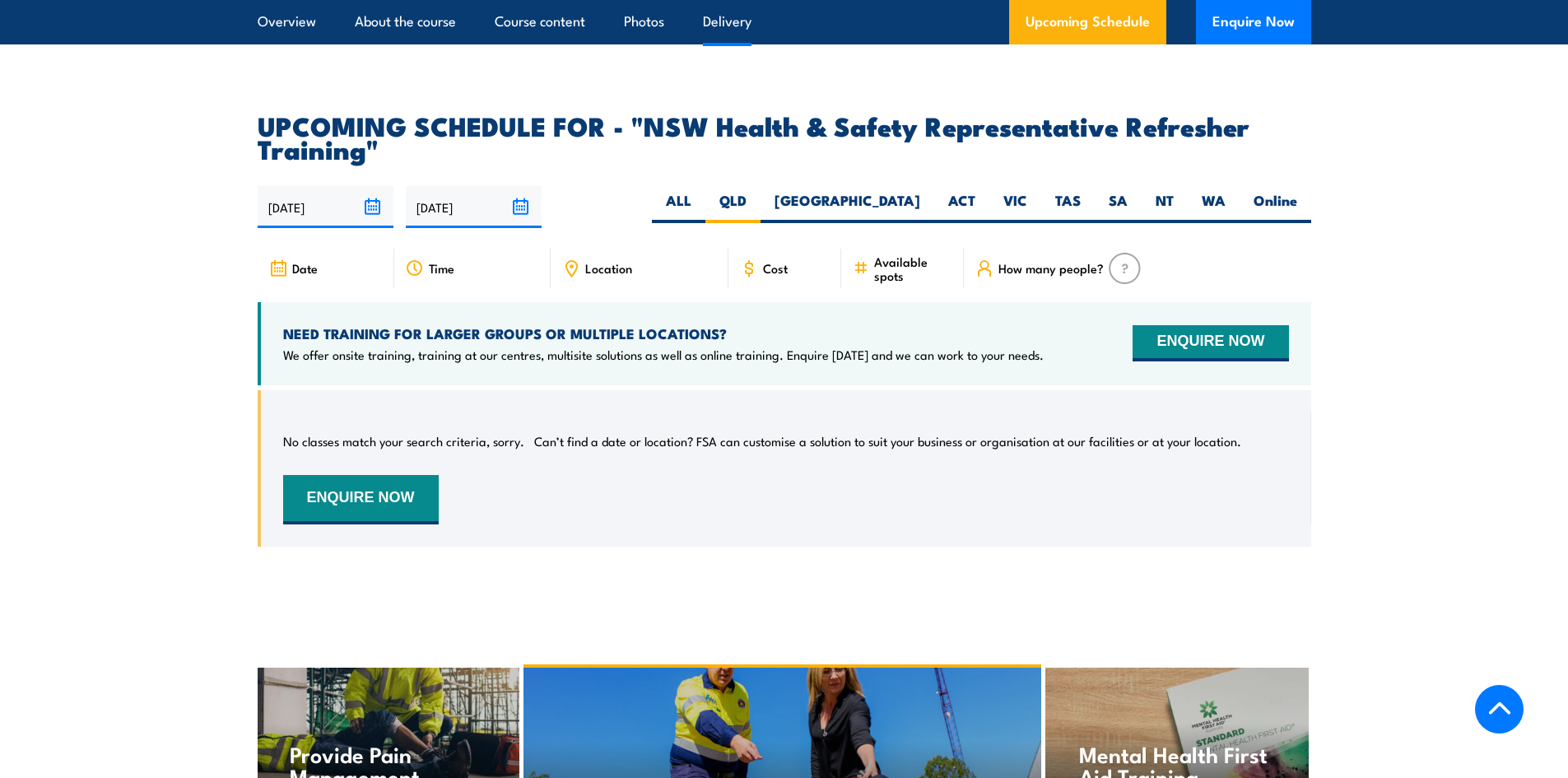
scroll to position [3126, 0]
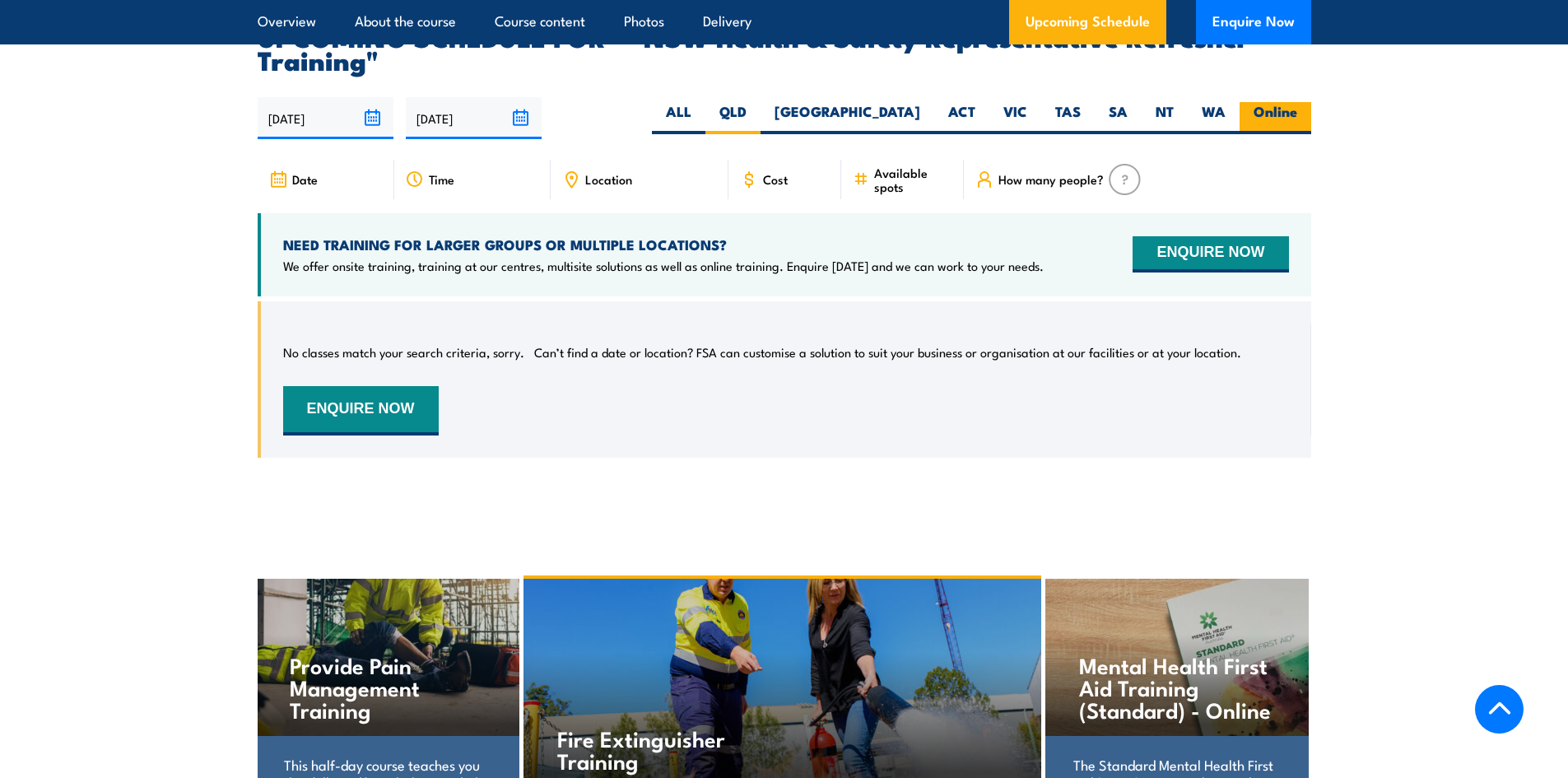
click at [1285, 102] on label "Online" at bounding box center [1275, 118] width 71 height 32
click at [1298, 102] on input "Online" at bounding box center [1303, 107] width 11 height 11
radio input "true"
click at [761, 102] on label "QLD" at bounding box center [733, 118] width 55 height 32
click at [757, 102] on input "QLD" at bounding box center [752, 107] width 11 height 11
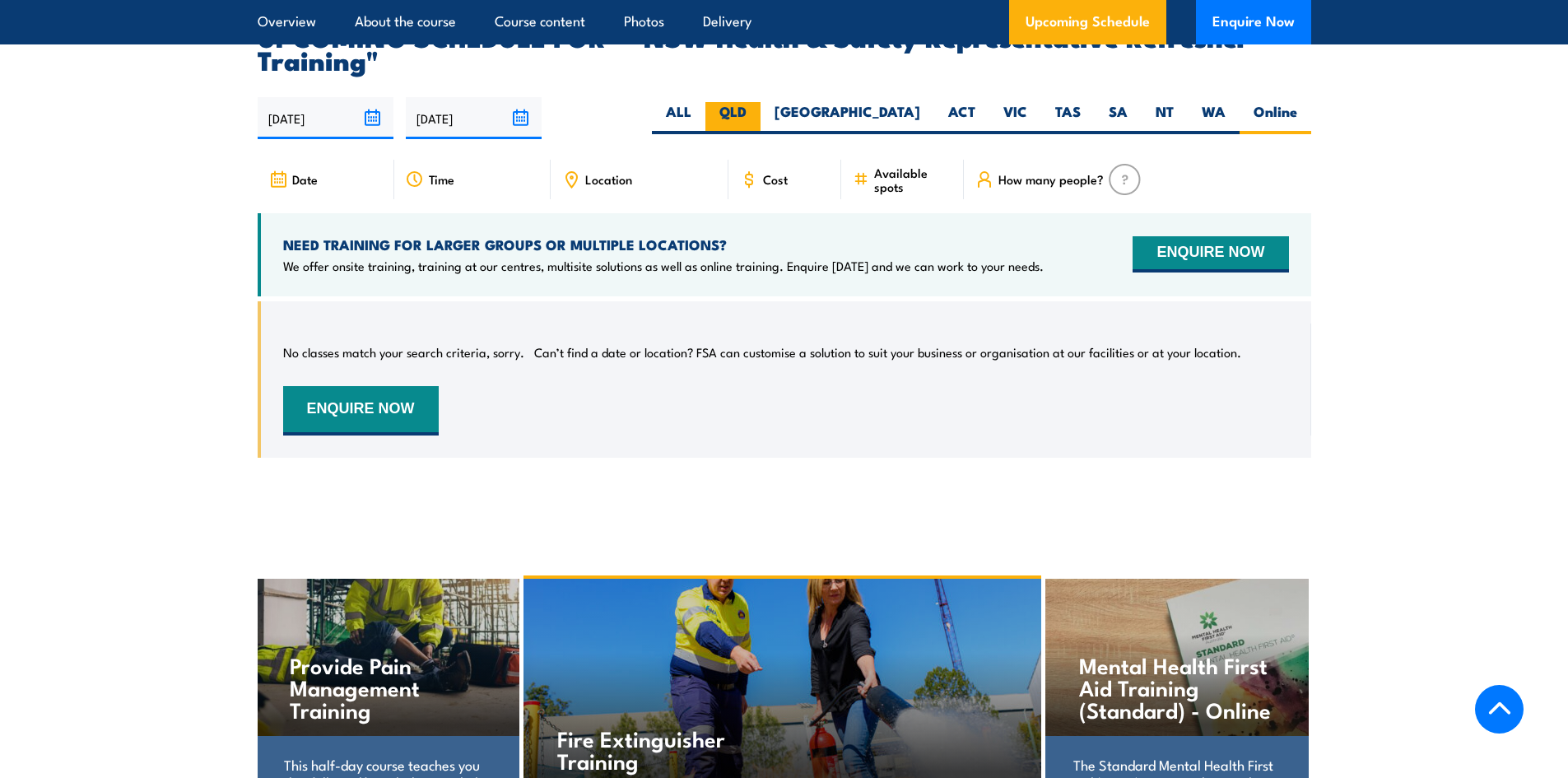
radio input "true"
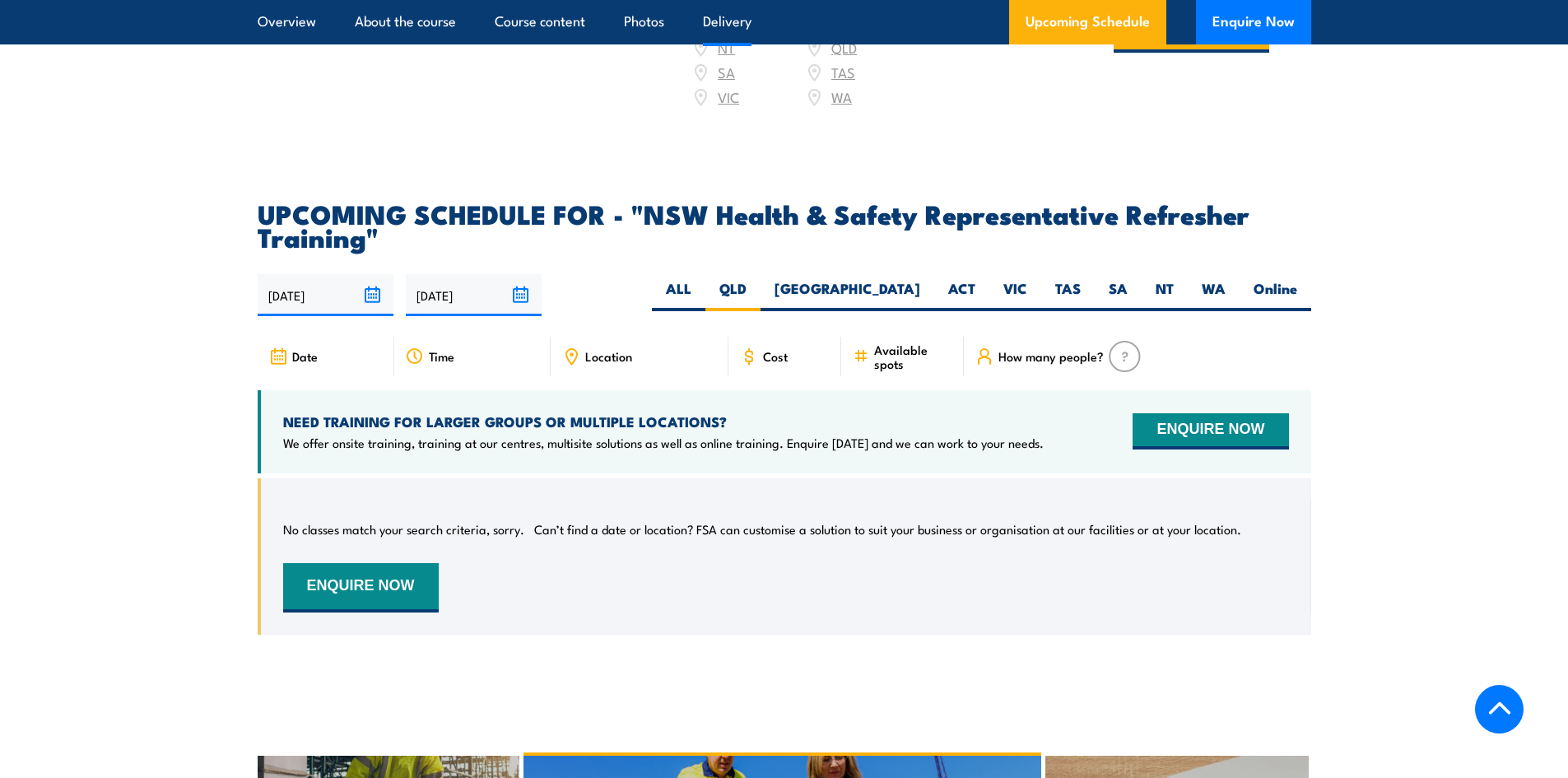
scroll to position [3126, 0]
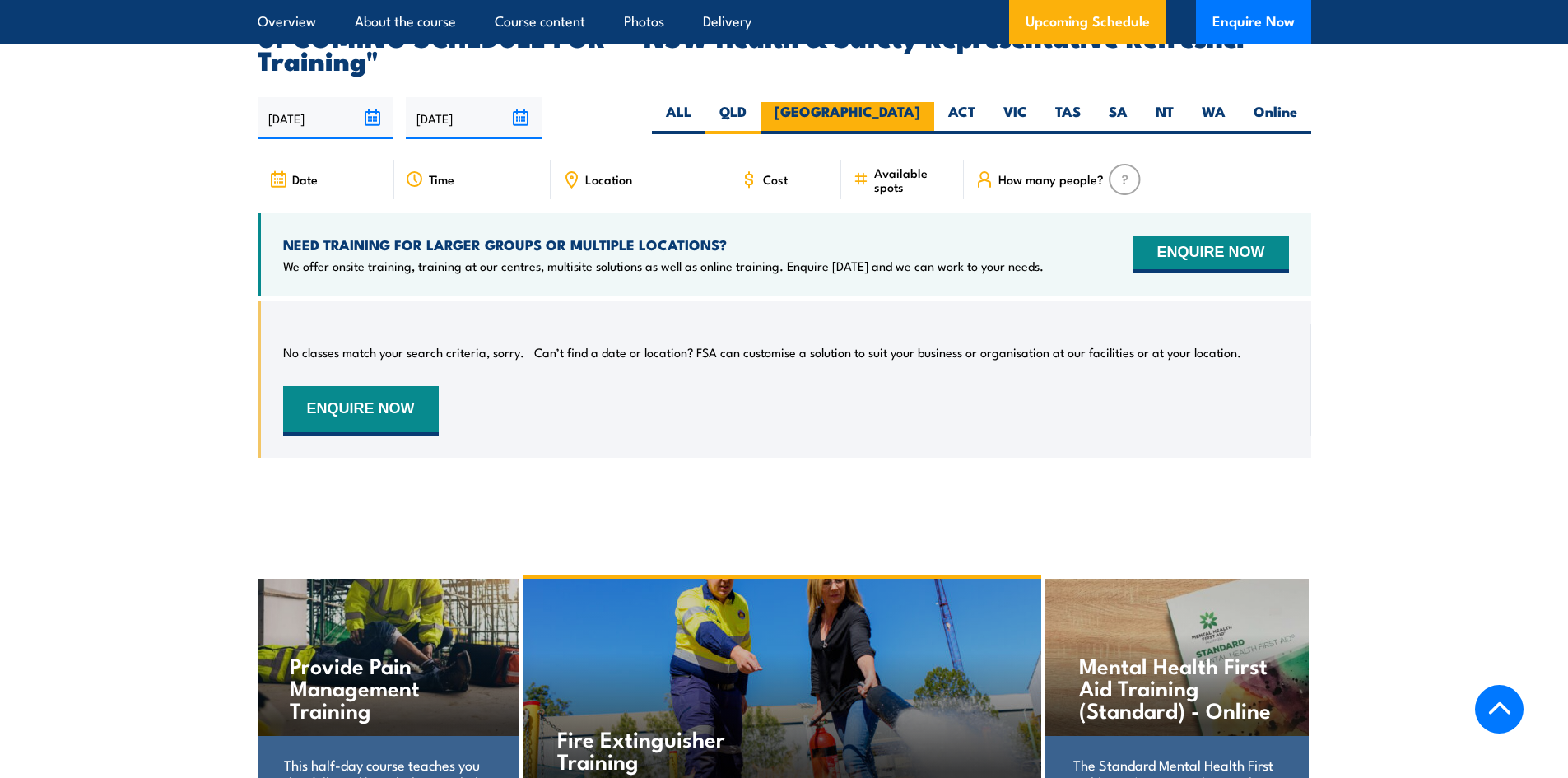
click at [884, 102] on label "[GEOGRAPHIC_DATA]" at bounding box center [847, 118] width 173 height 32
click at [920, 102] on input "[GEOGRAPHIC_DATA]" at bounding box center [925, 107] width 11 height 11
radio input "true"
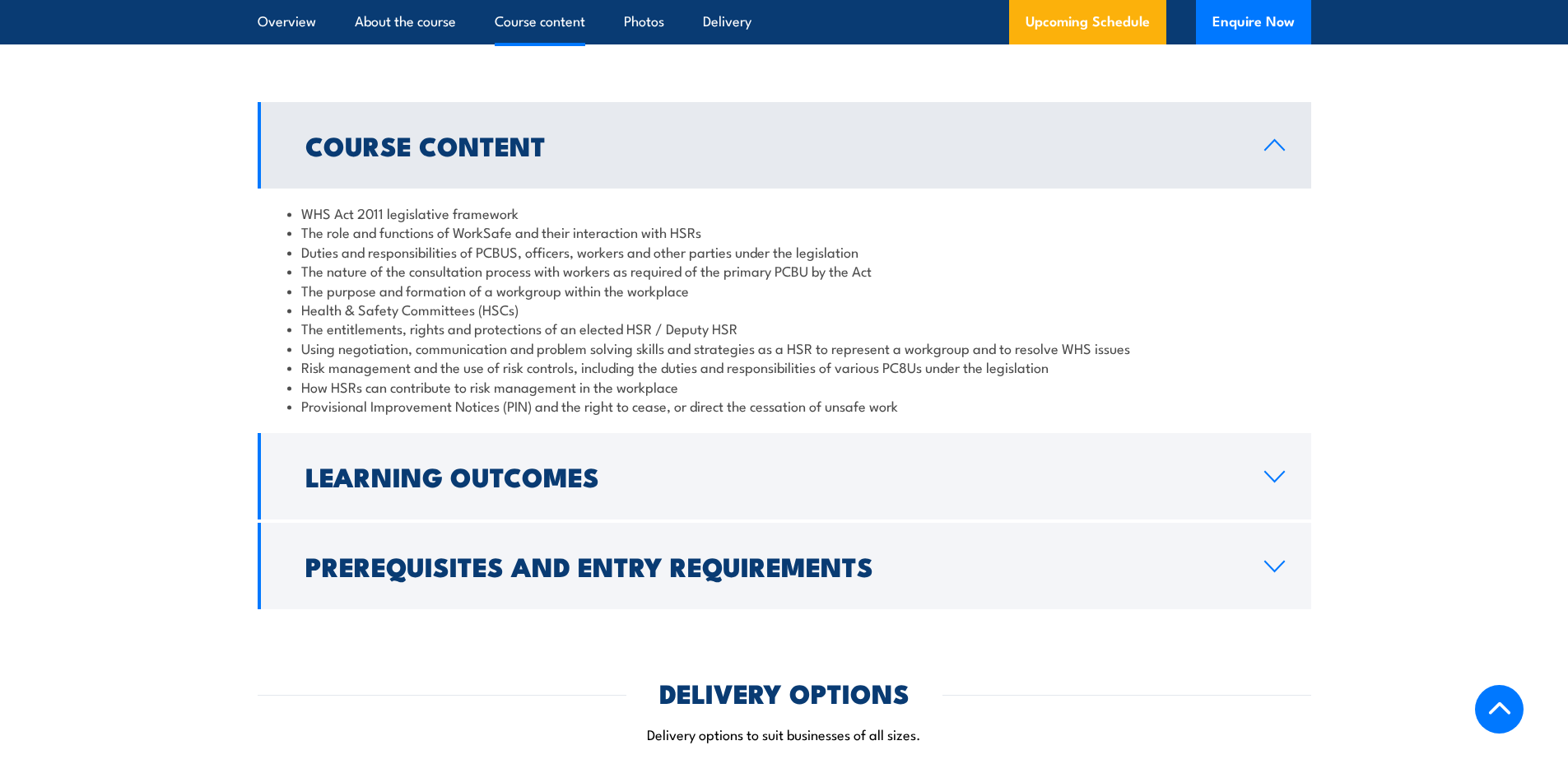
scroll to position [2469, 0]
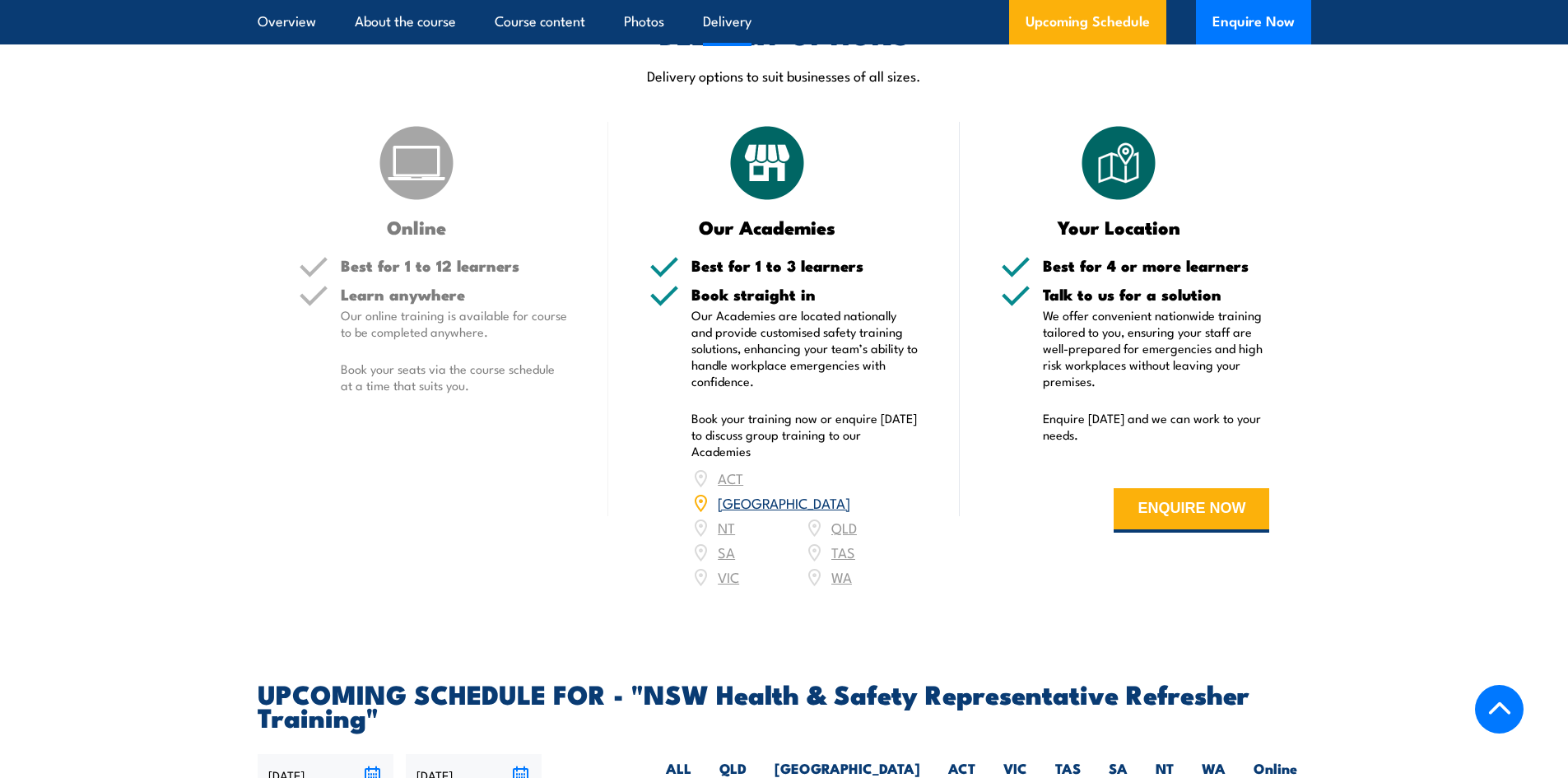
click at [663, 268] on icon at bounding box center [664, 267] width 29 height 29
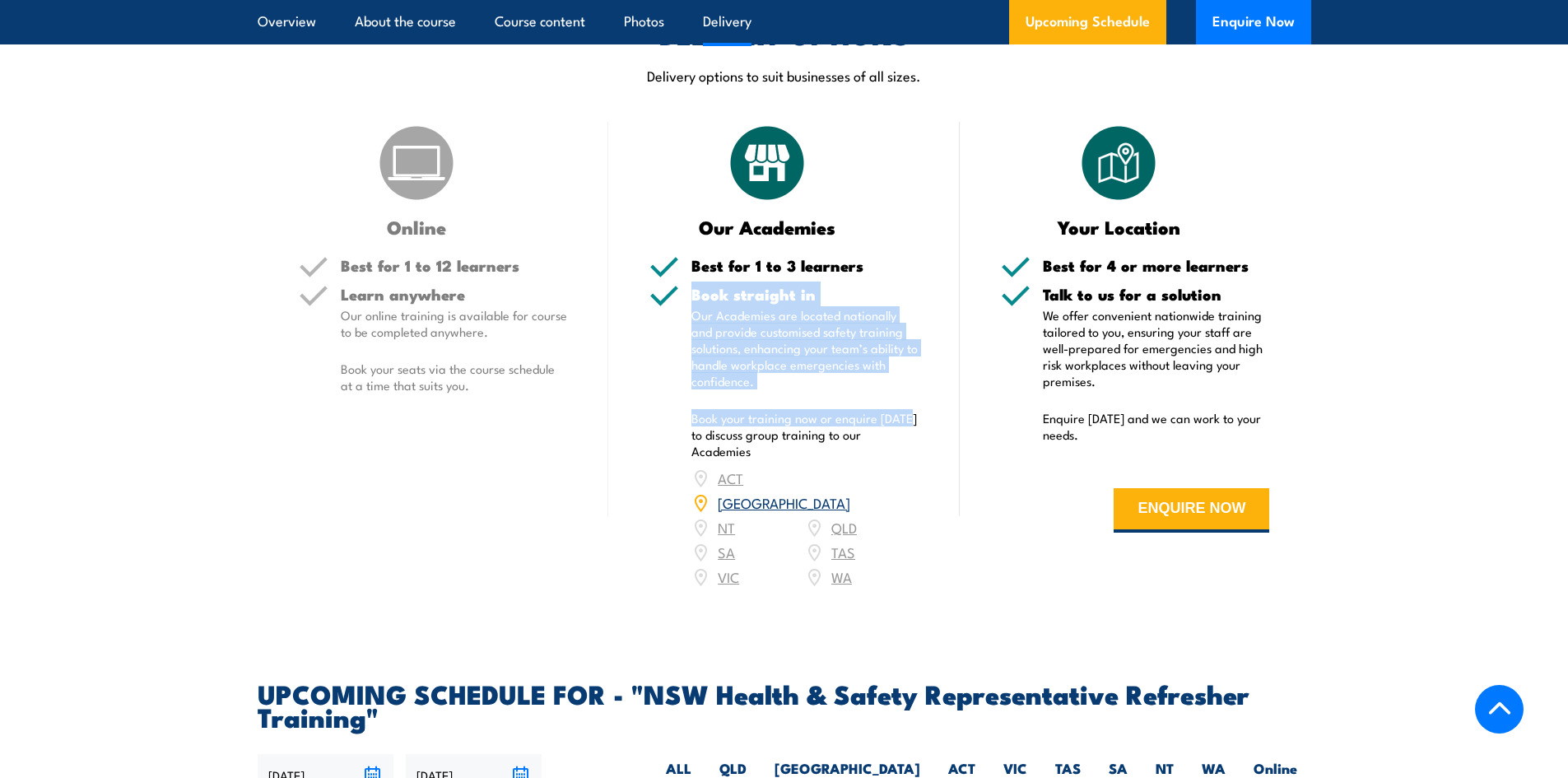
drag, startPoint x: 668, startPoint y: 316, endPoint x: 918, endPoint y: 416, distance: 269.3
click at [918, 416] on div "Book straight in Our Academies are located nationally and provide customised sa…" at bounding box center [784, 448] width 269 height 323
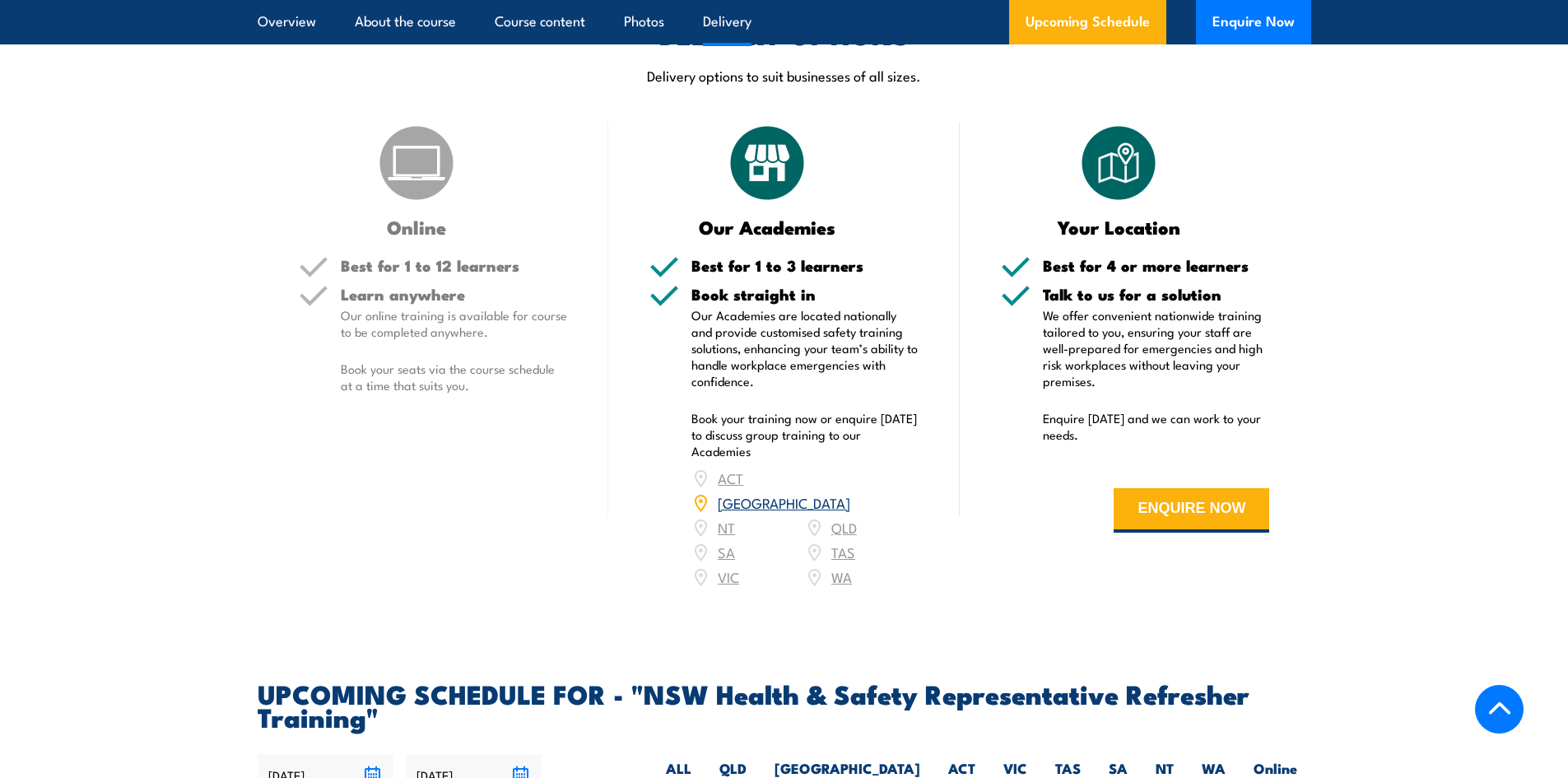
click at [1319, 300] on section "DELIVERY OPTIONS Delivery options to suit businesses of all sizes. Online Best …" at bounding box center [784, 316] width 1568 height 587
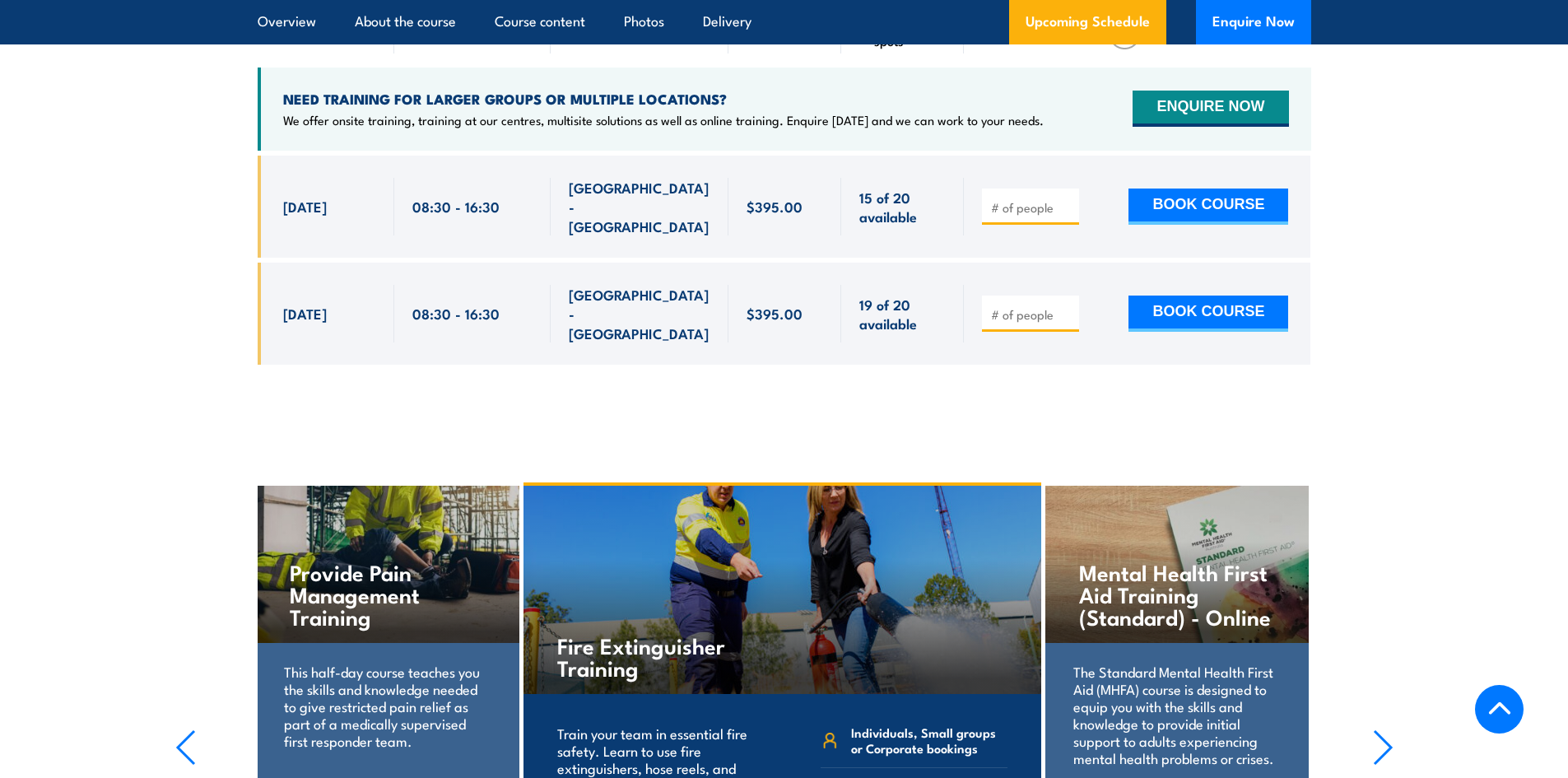
scroll to position [2963, 0]
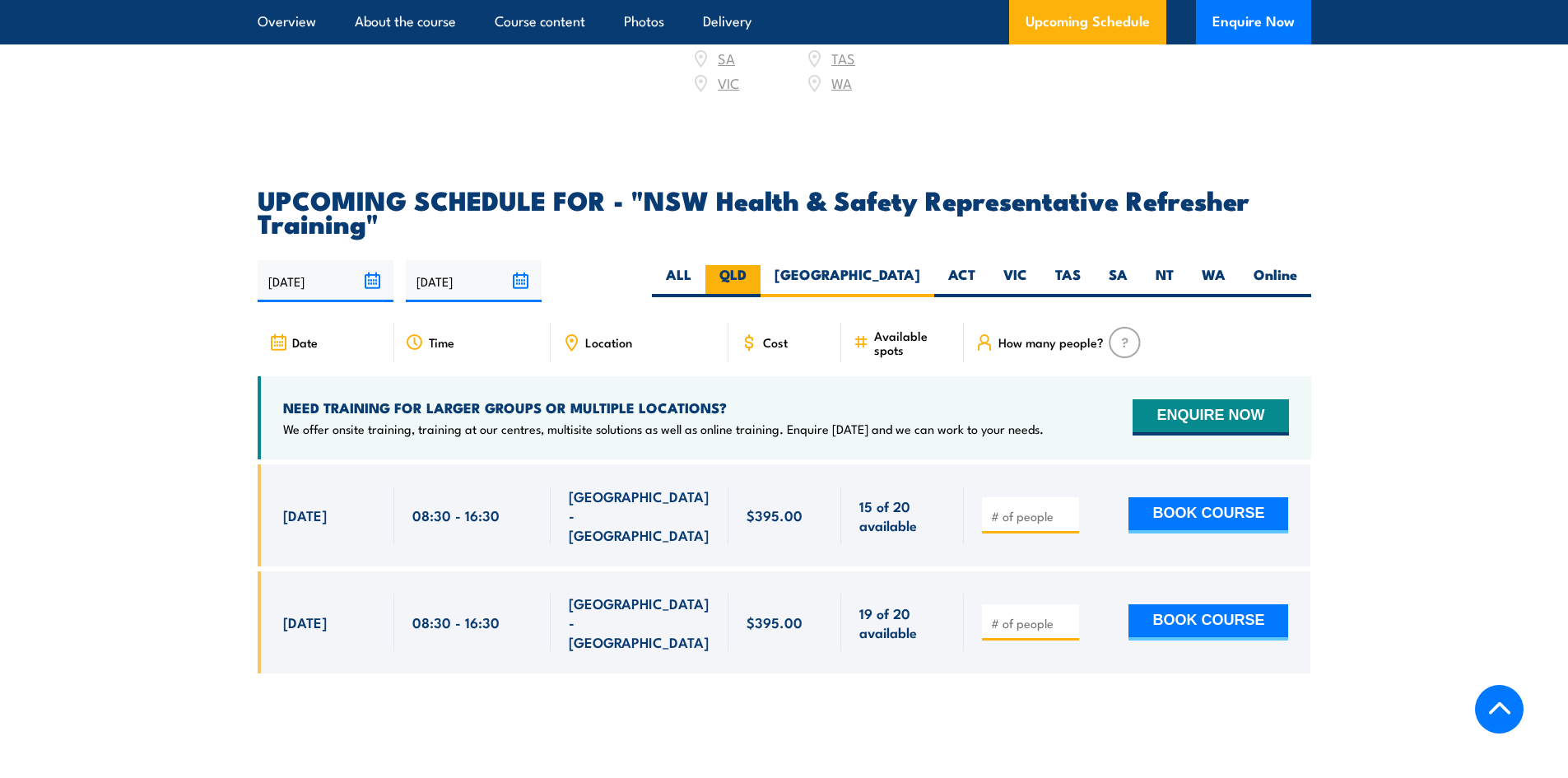
click at [761, 265] on label "QLD" at bounding box center [733, 281] width 55 height 32
click at [757, 265] on input "QLD" at bounding box center [752, 270] width 11 height 11
radio input "true"
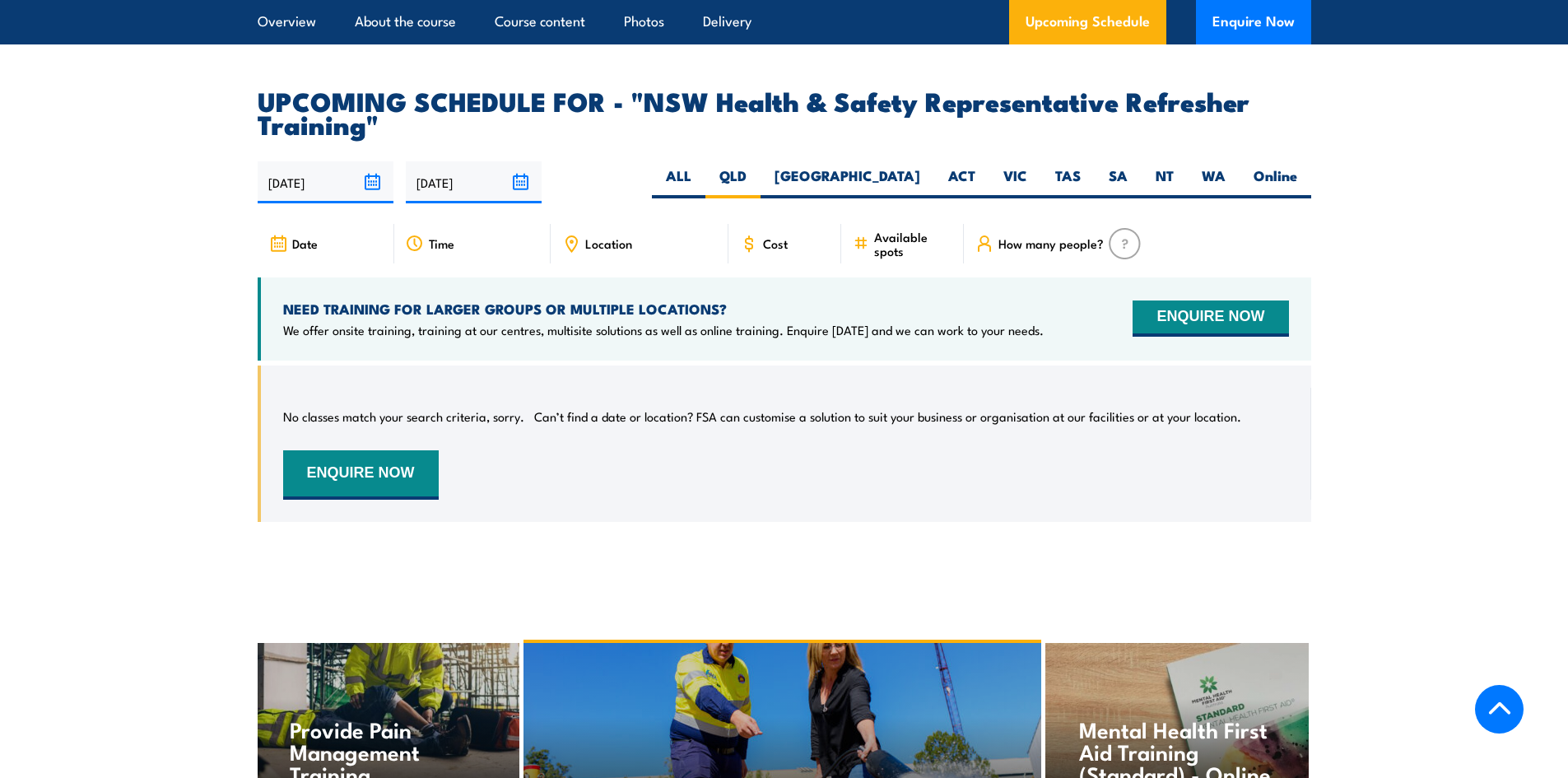
scroll to position [2961, 0]
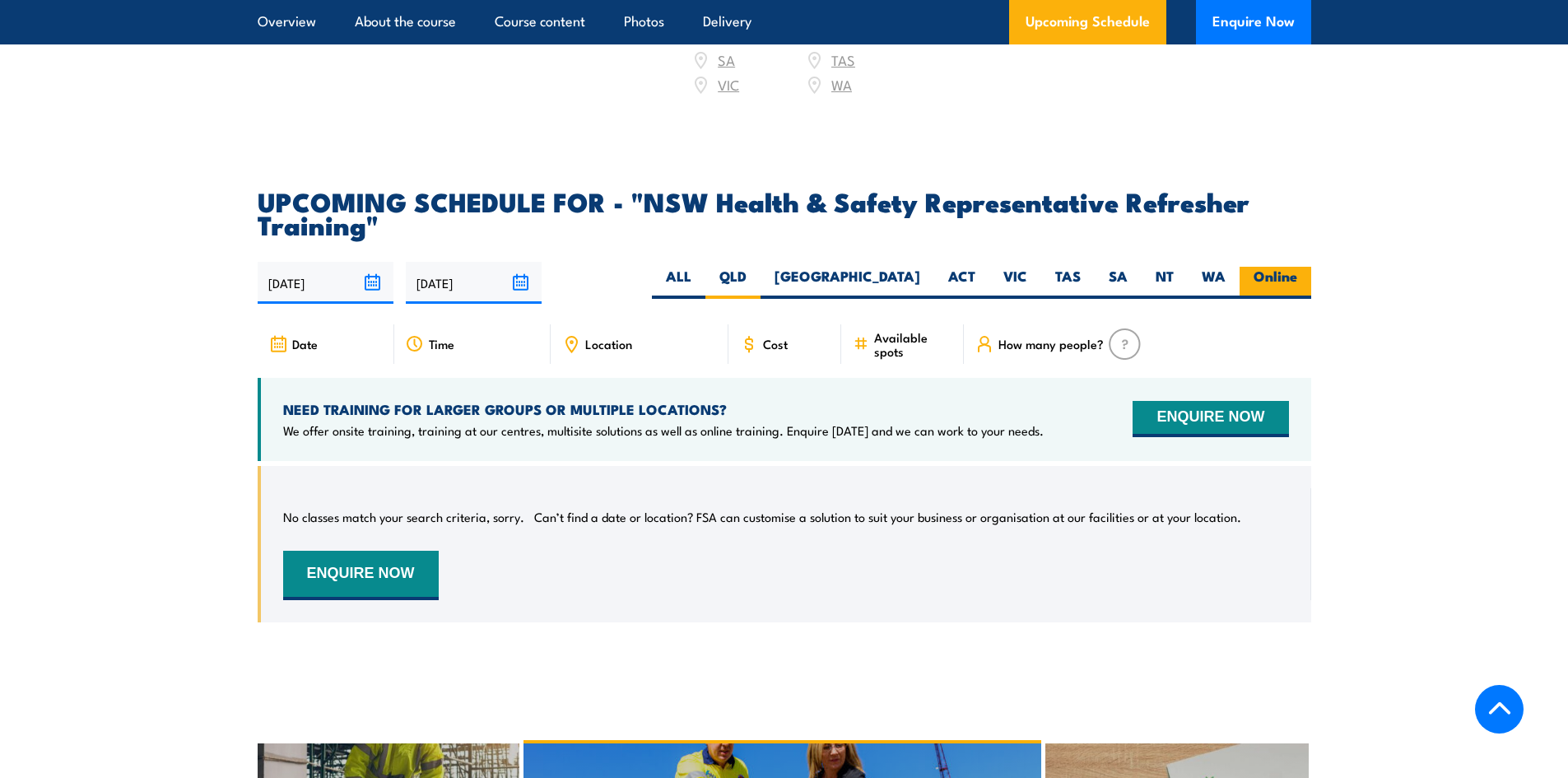
click at [1296, 267] on label "Online" at bounding box center [1275, 283] width 71 height 32
click at [1298, 267] on input "Online" at bounding box center [1303, 272] width 11 height 11
radio input "true"
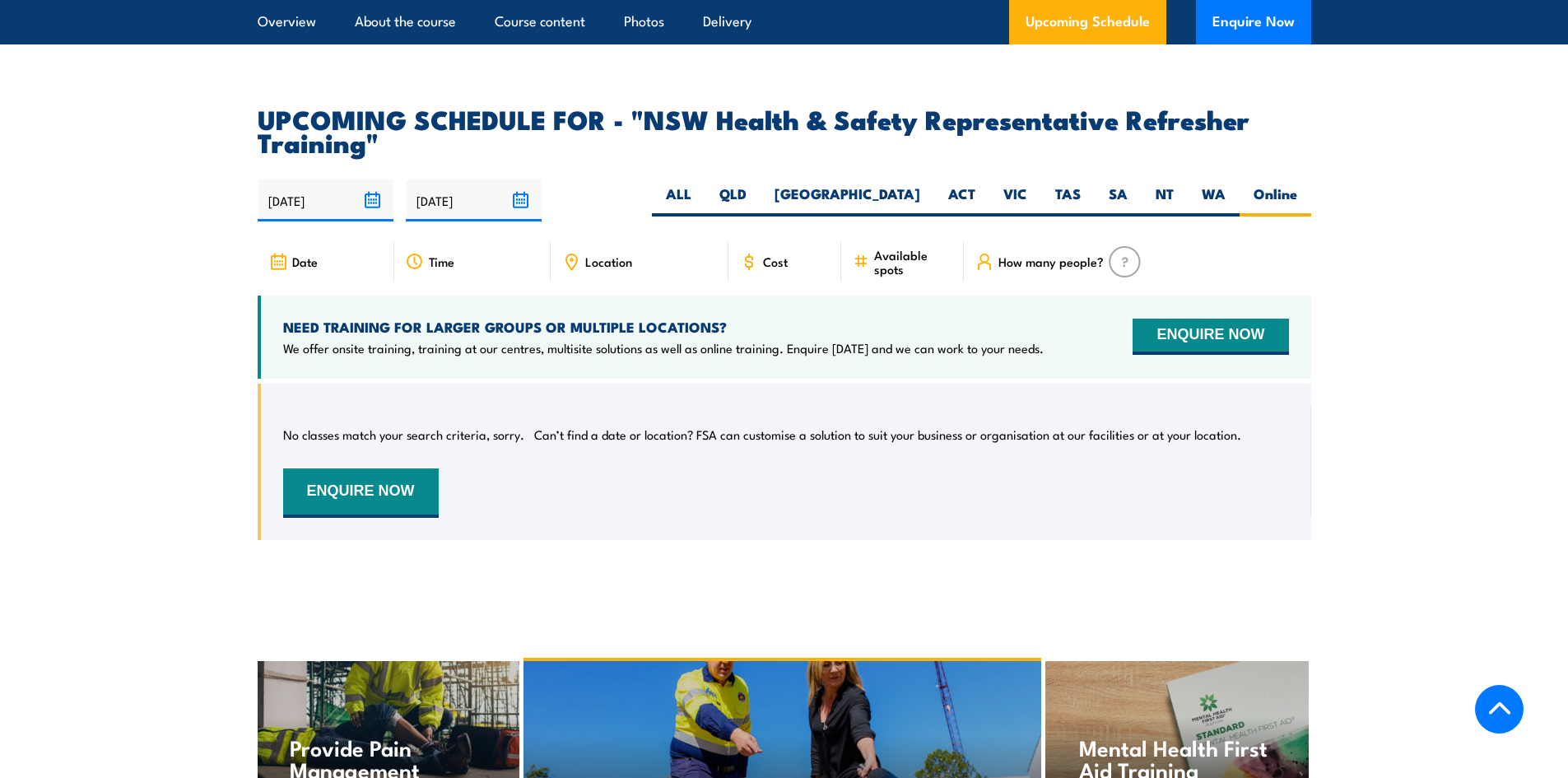
scroll to position [2961, 0]
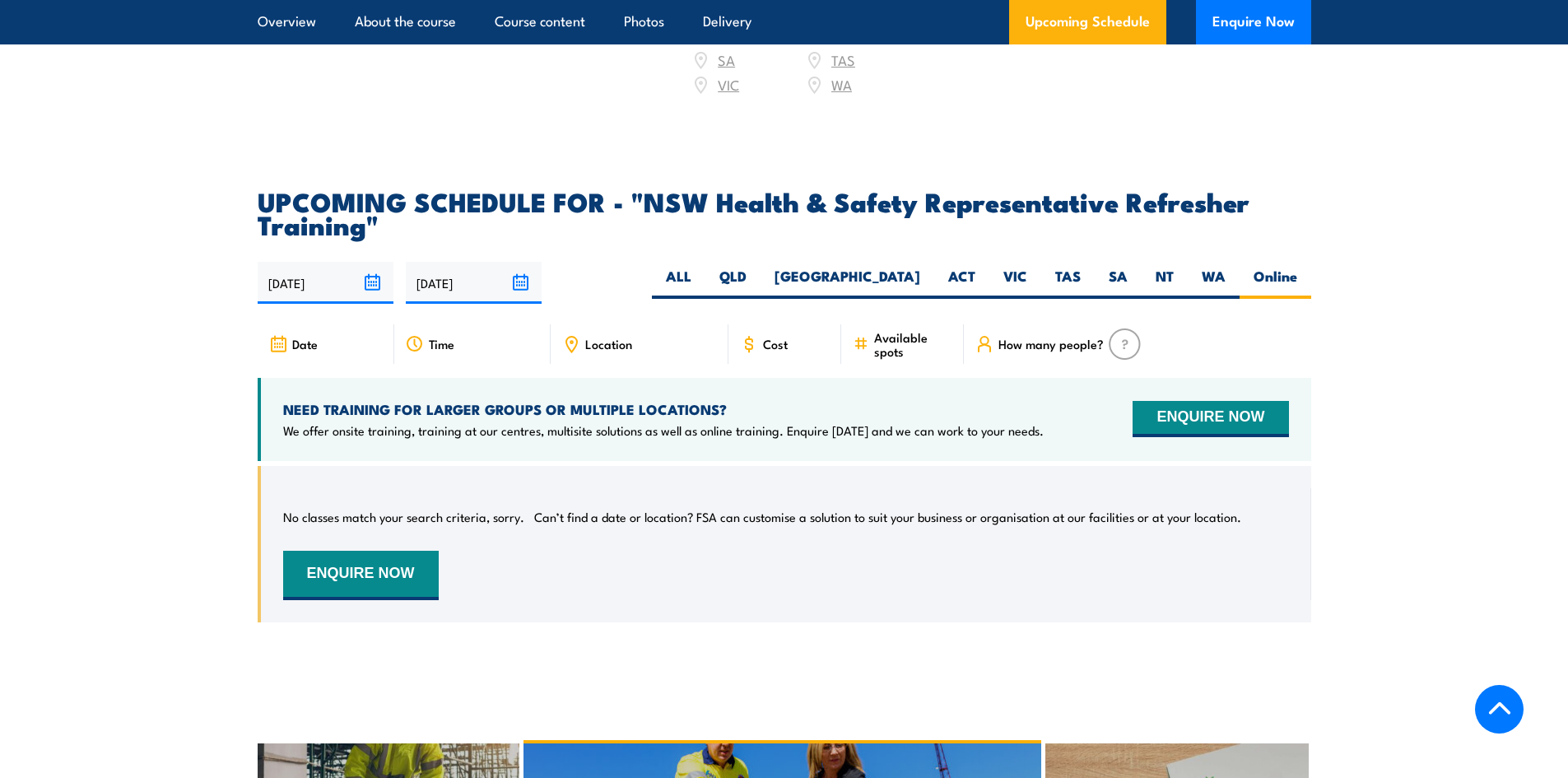
drag, startPoint x: 1422, startPoint y: 143, endPoint x: 950, endPoint y: 68, distance: 477.9
